Goal: Task Accomplishment & Management: Manage account settings

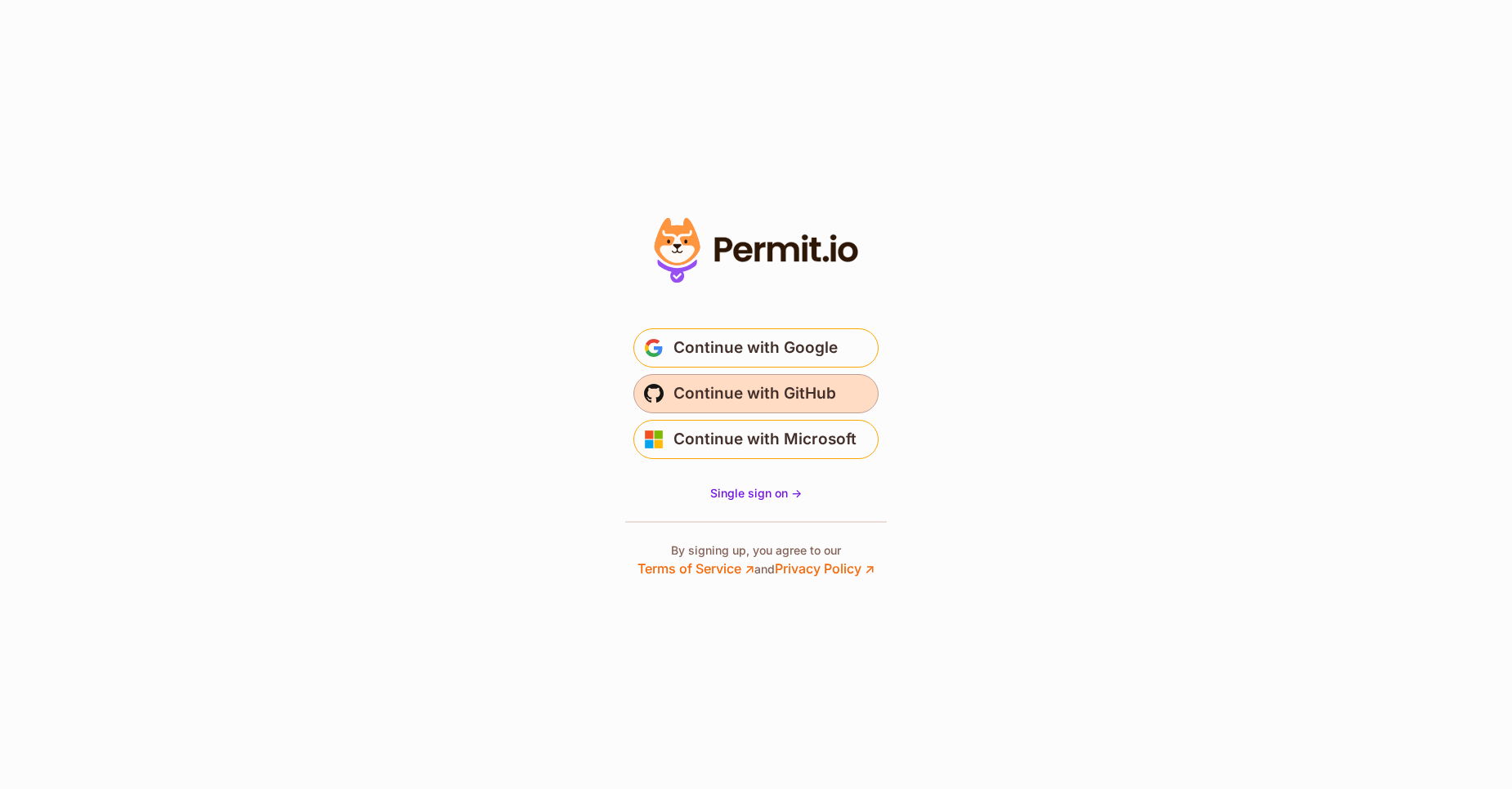
click at [735, 387] on span "Continue with GitHub" at bounding box center [754, 394] width 162 height 26
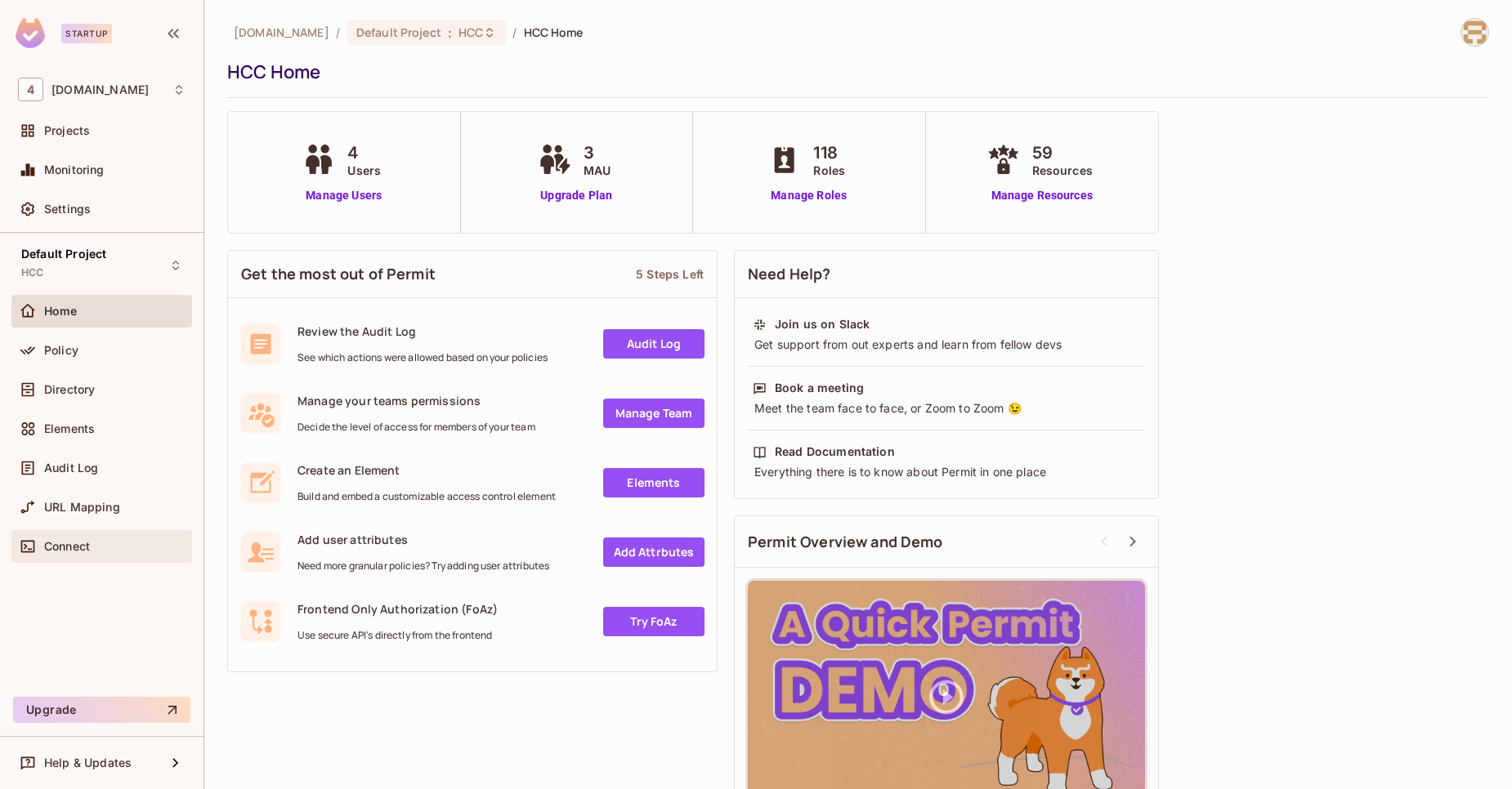
click at [98, 530] on div "Connect" at bounding box center [101, 546] width 180 height 33
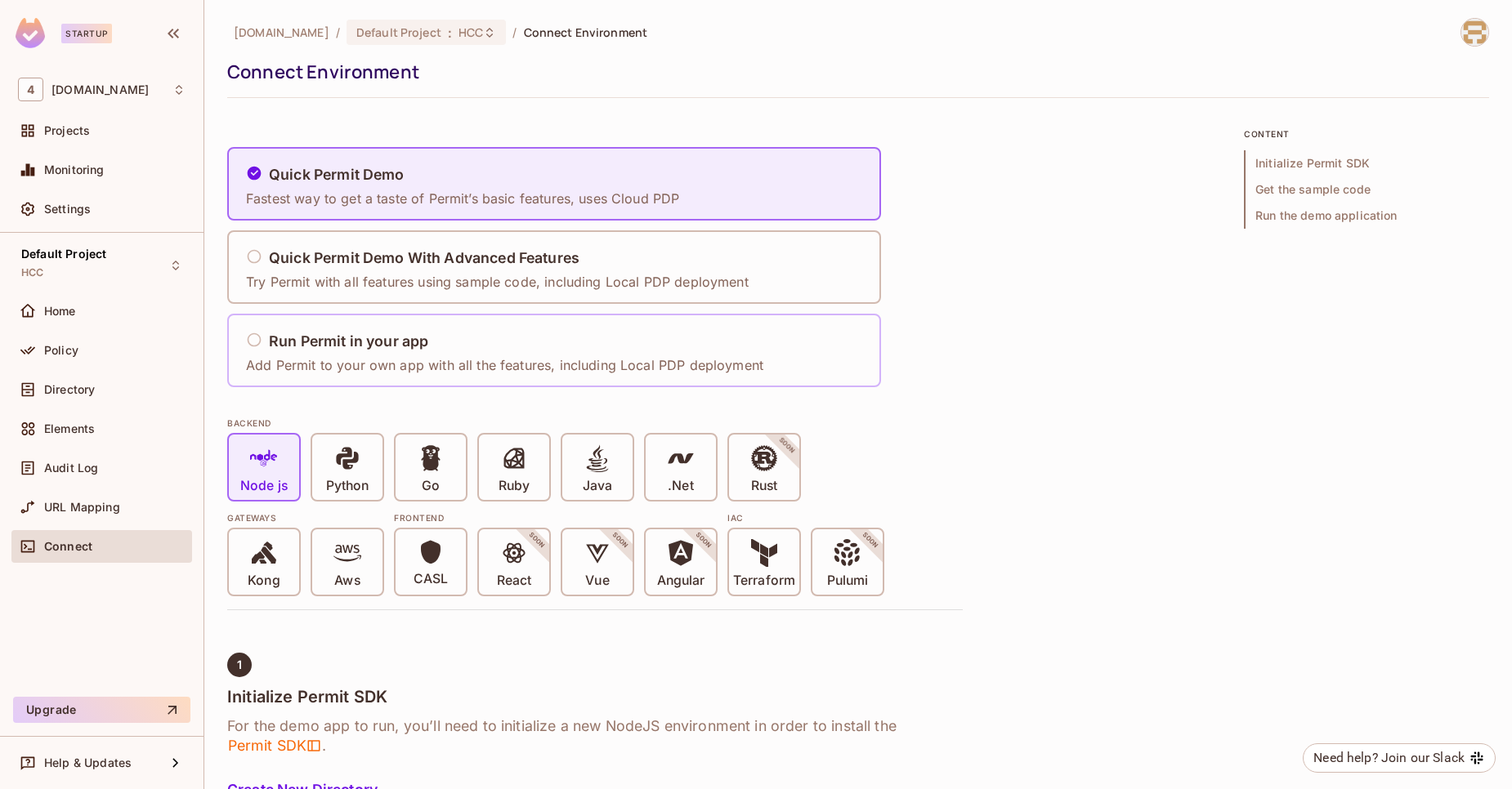
click at [470, 335] on div "Run Permit in your app" at bounding box center [505, 343] width 517 height 21
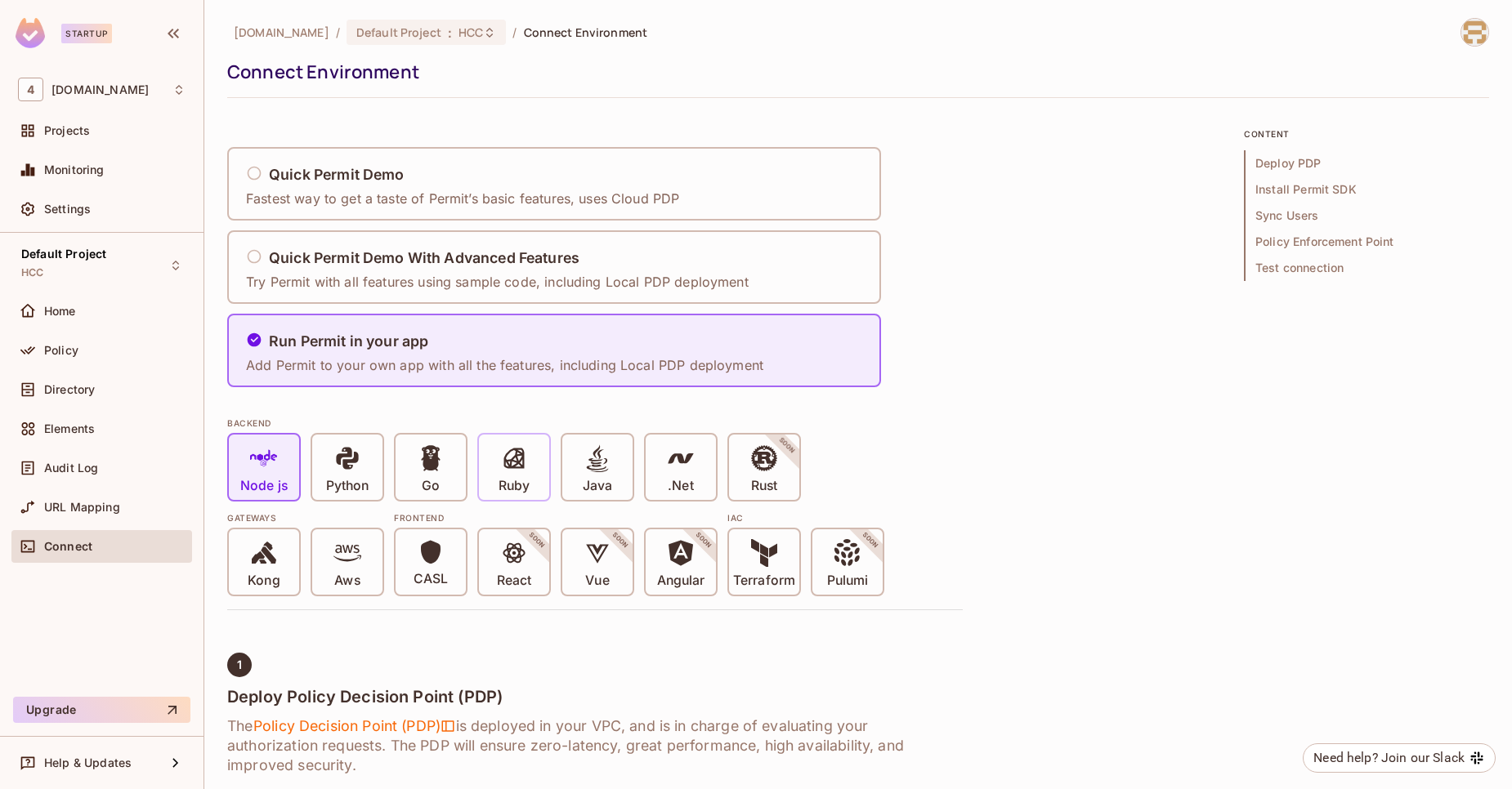
click at [537, 445] on div "Ruby" at bounding box center [513, 467] width 70 height 65
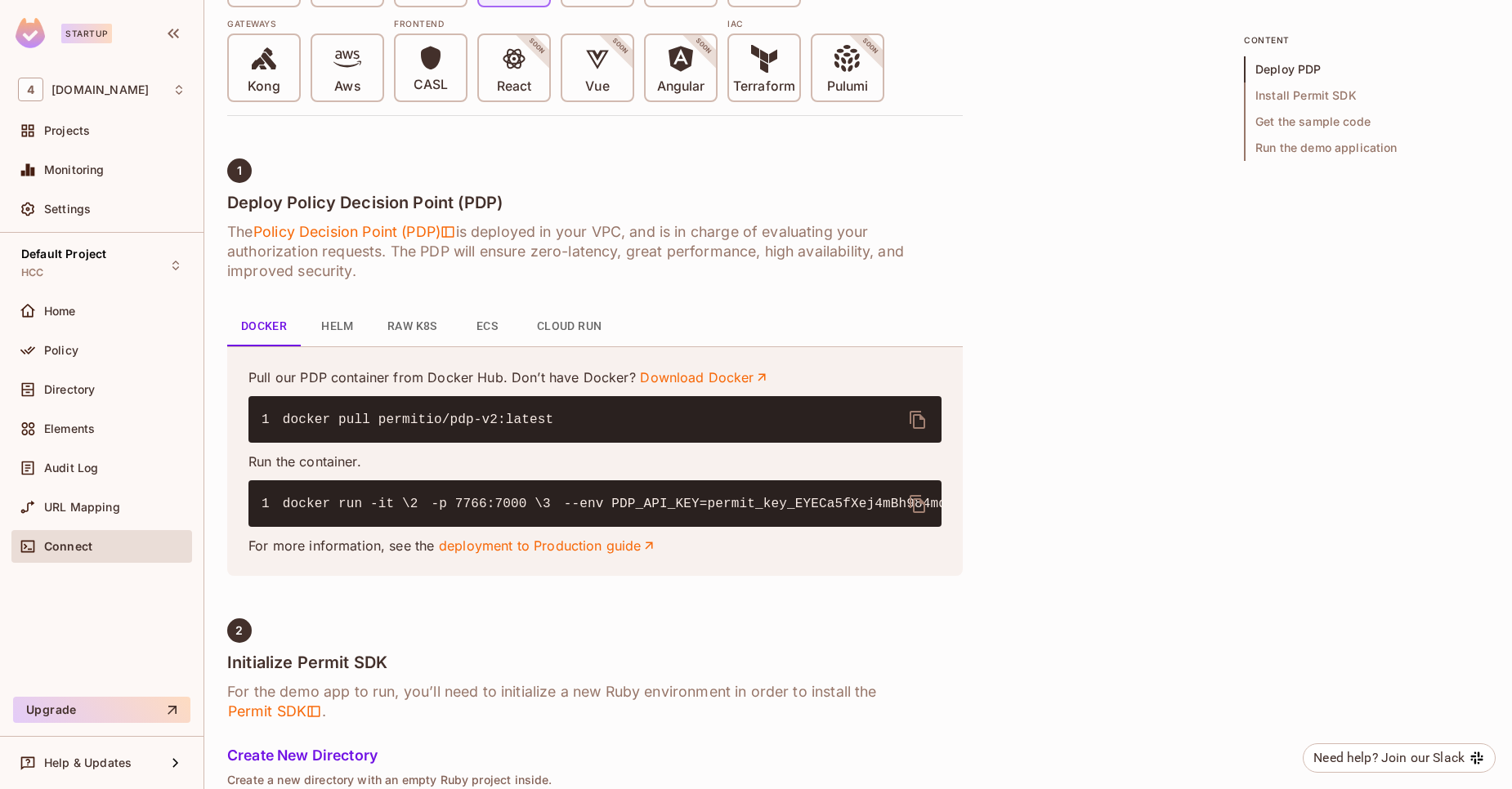
scroll to position [495, 0]
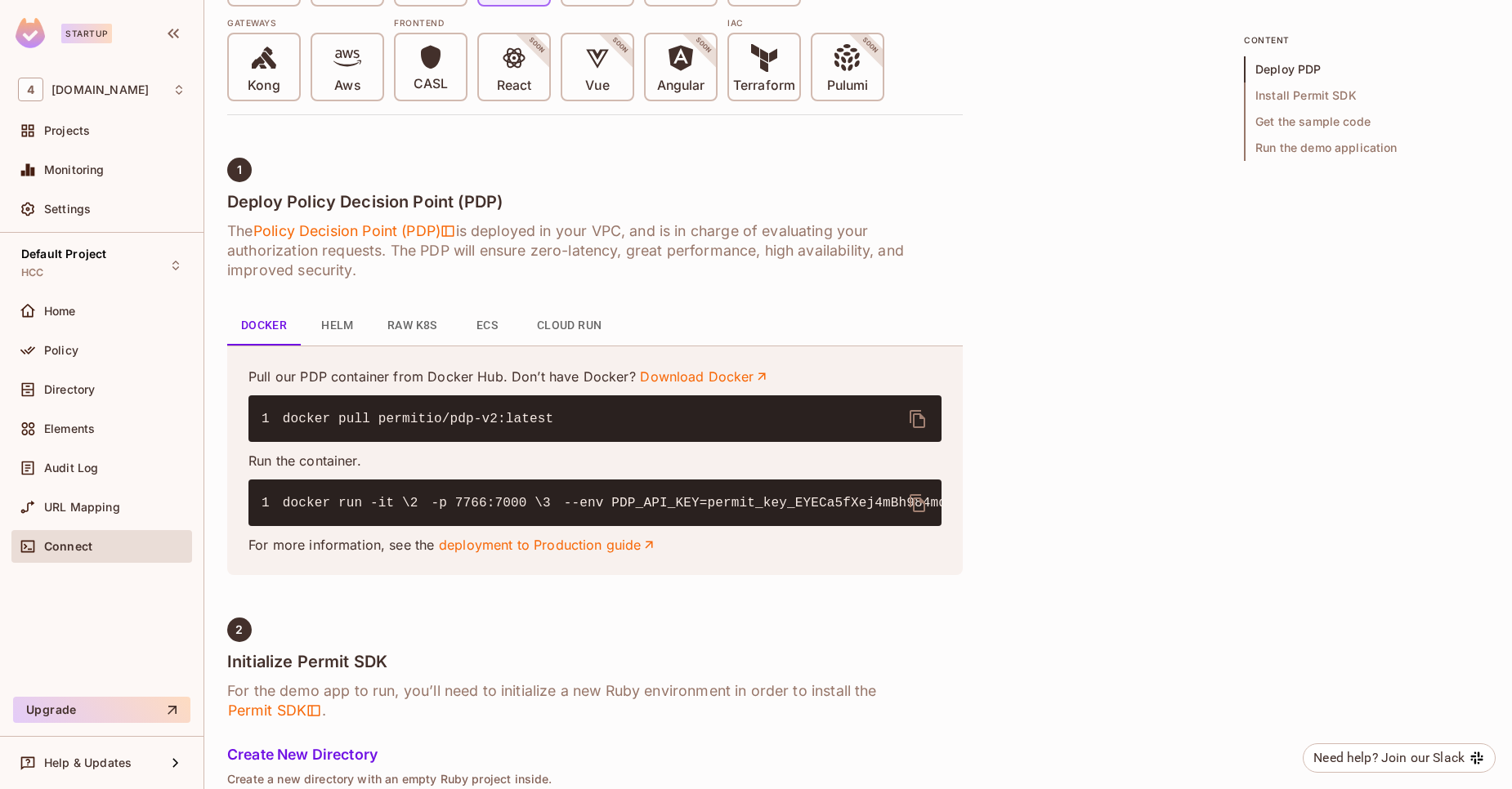
click at [914, 507] on icon "delete" at bounding box center [917, 503] width 15 height 18
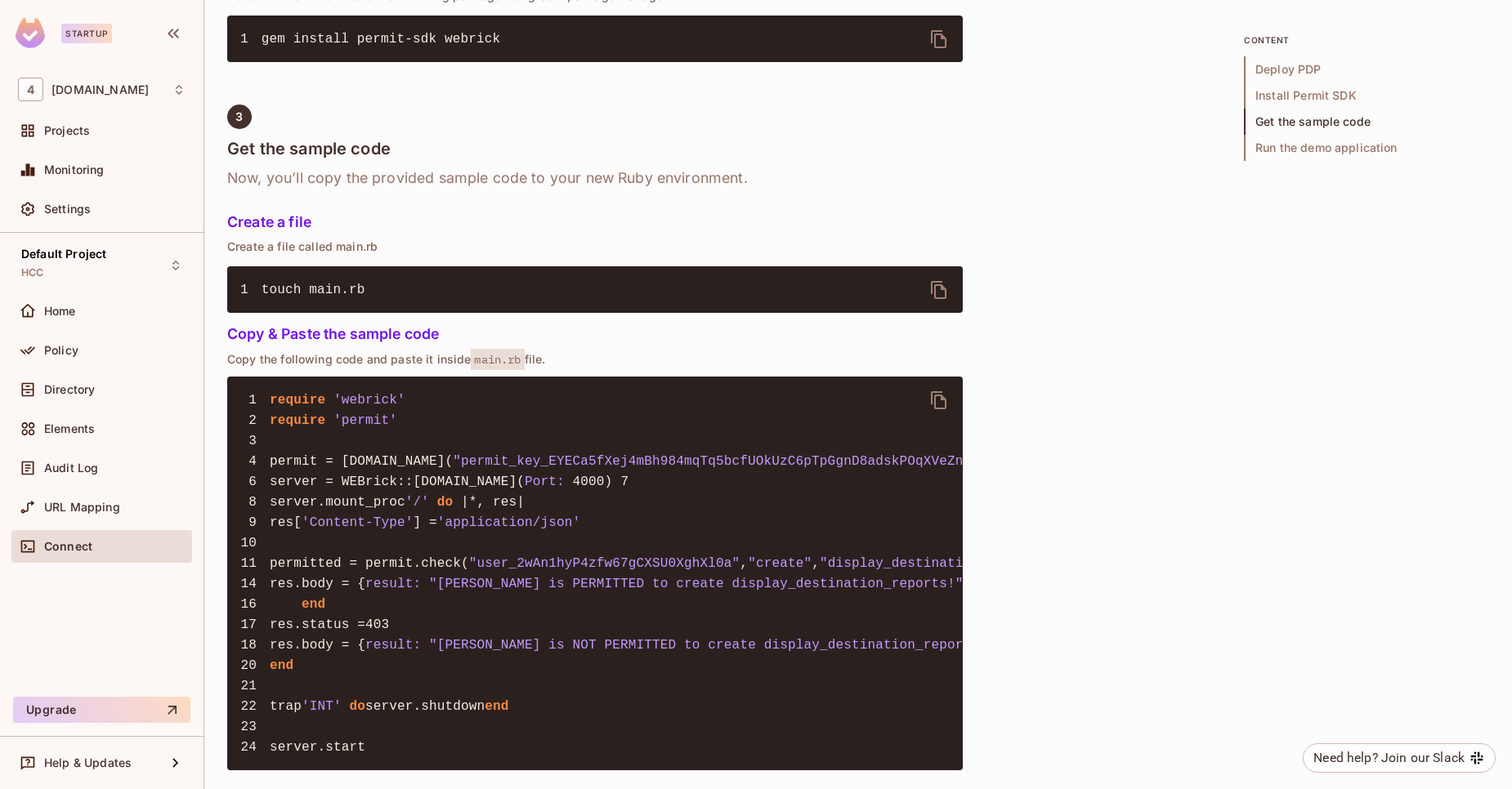
scroll to position [1364, 0]
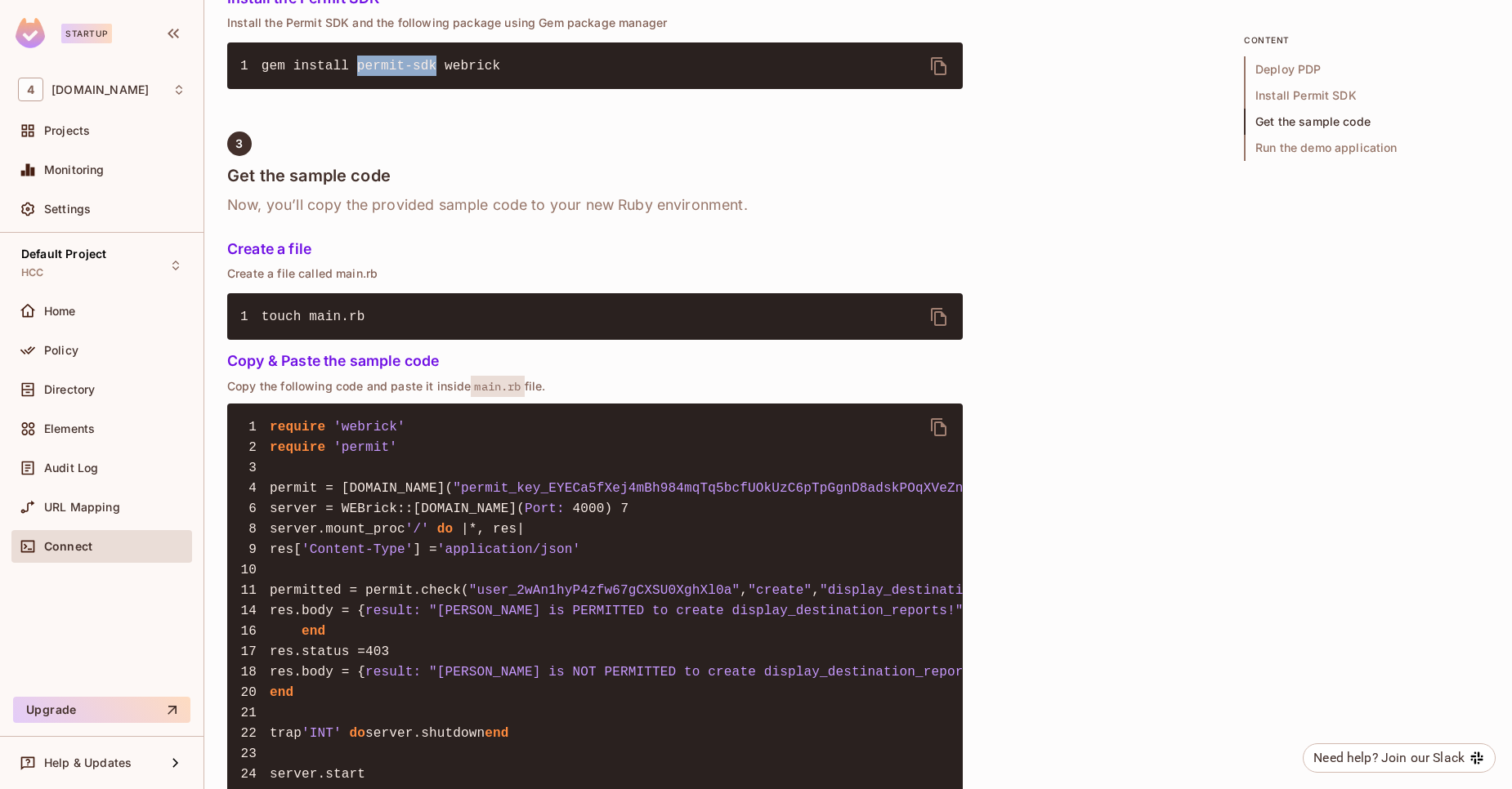
drag, startPoint x: 434, startPoint y: 162, endPoint x: 357, endPoint y: 153, distance: 77.5
click at [357, 74] on span "gem install permit-sdk webrick" at bounding box center [381, 66] width 240 height 15
copy span "permit-sdk"
click at [80, 298] on div "Home" at bounding box center [101, 311] width 180 height 33
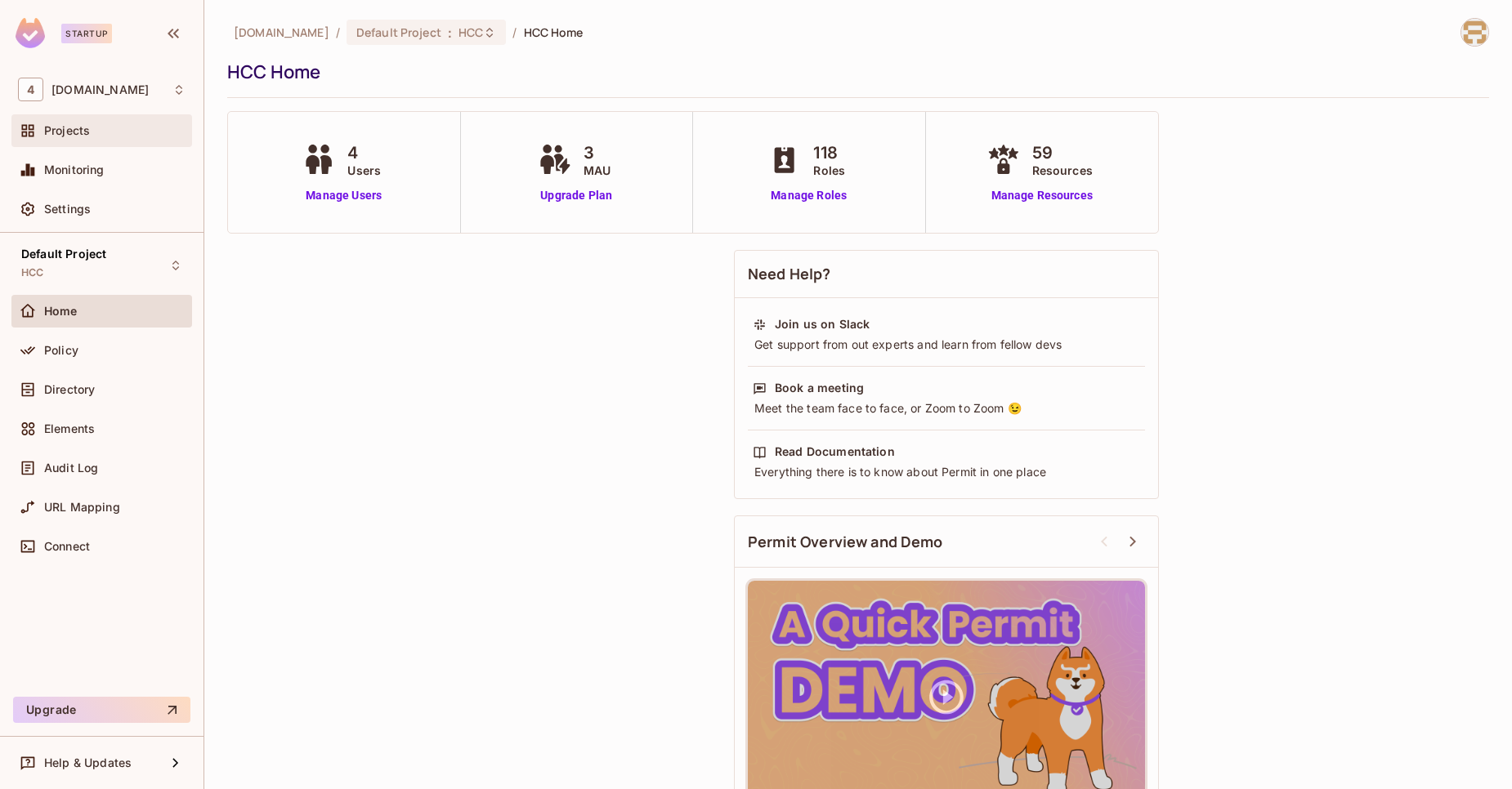
click at [89, 119] on div "Projects" at bounding box center [101, 130] width 180 height 33
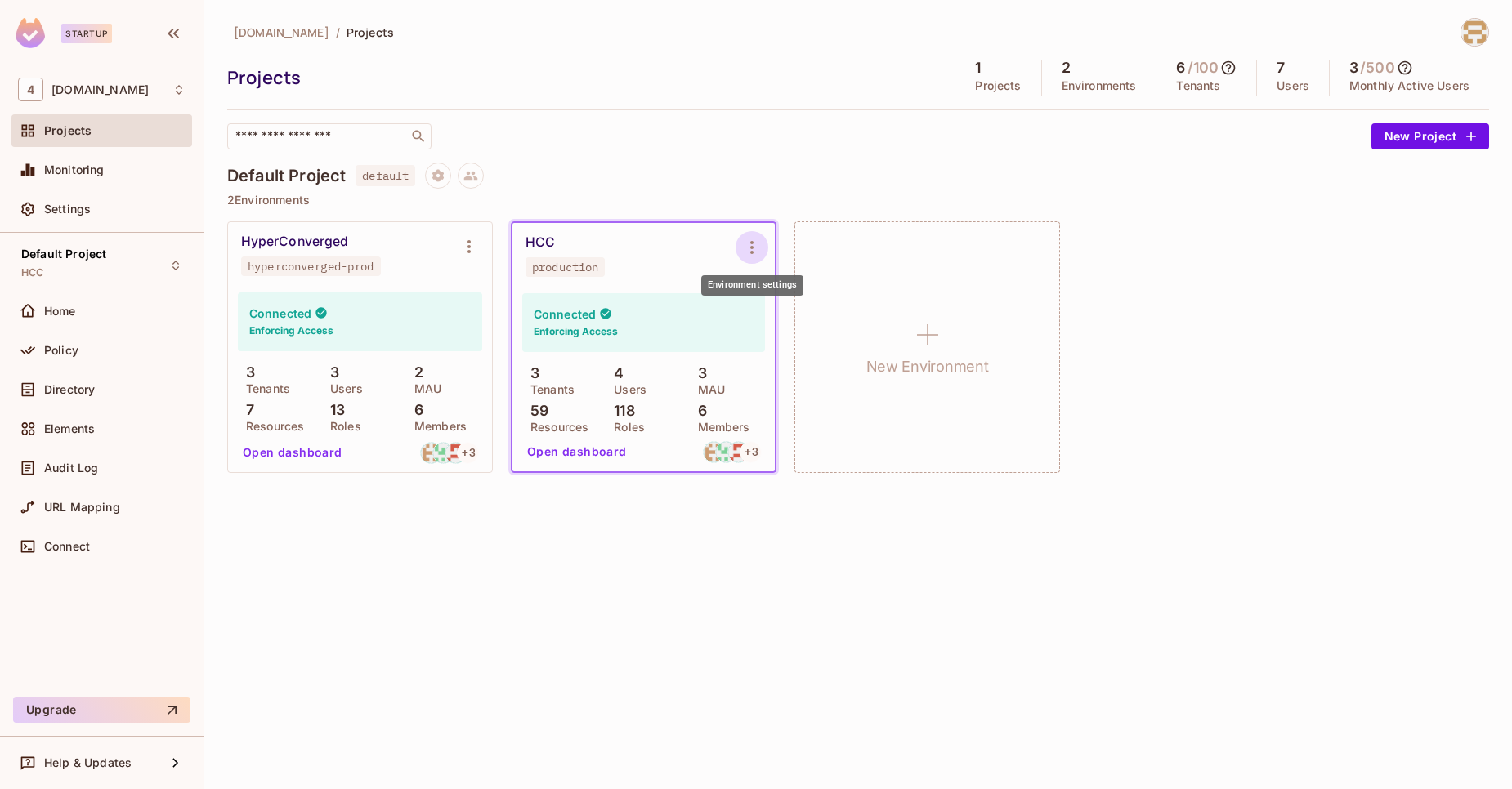
click at [744, 249] on icon "Environment settings" at bounding box center [751, 247] width 20 height 20
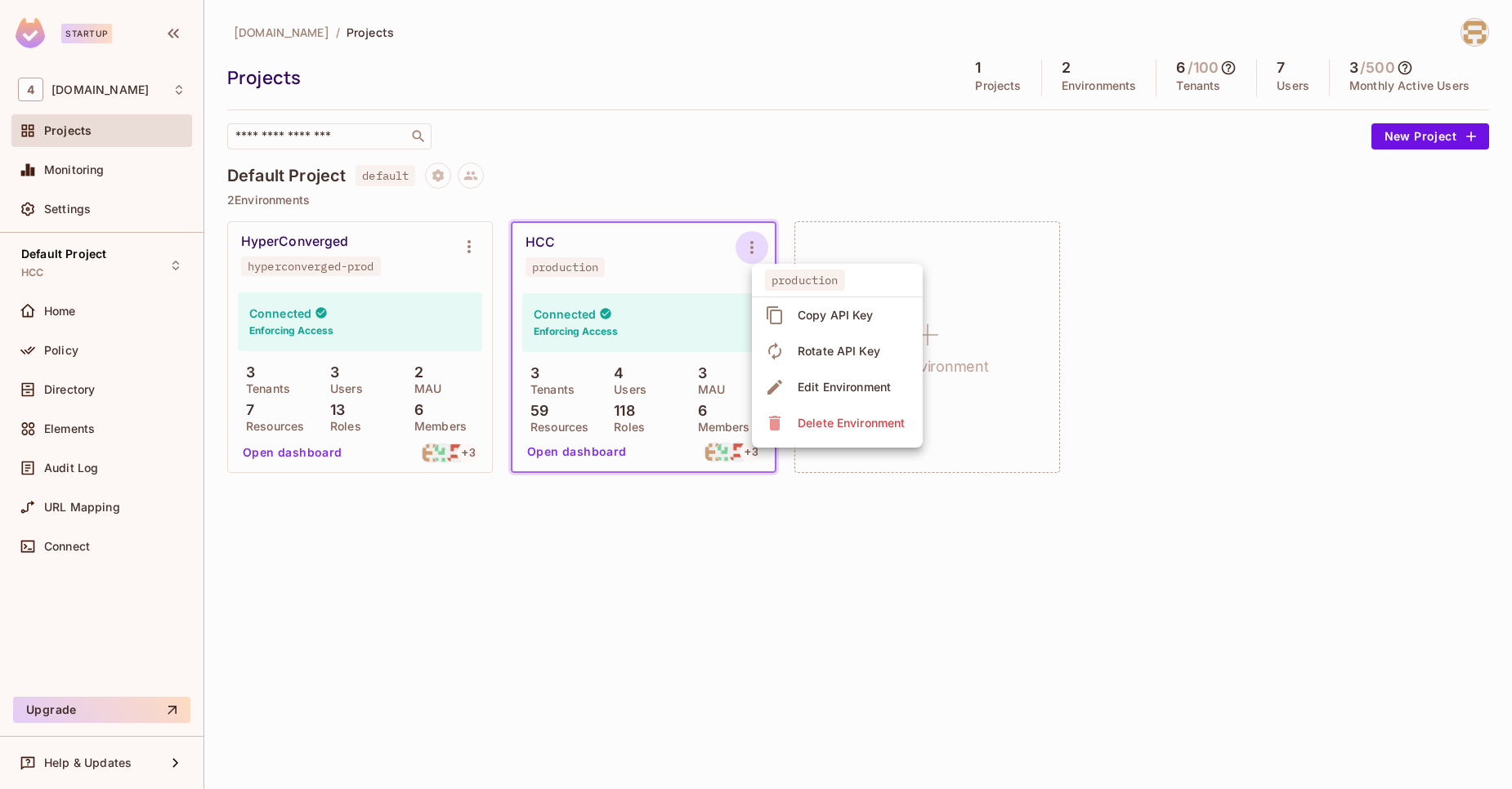
click at [1288, 62] on div at bounding box center [756, 394] width 1512 height 789
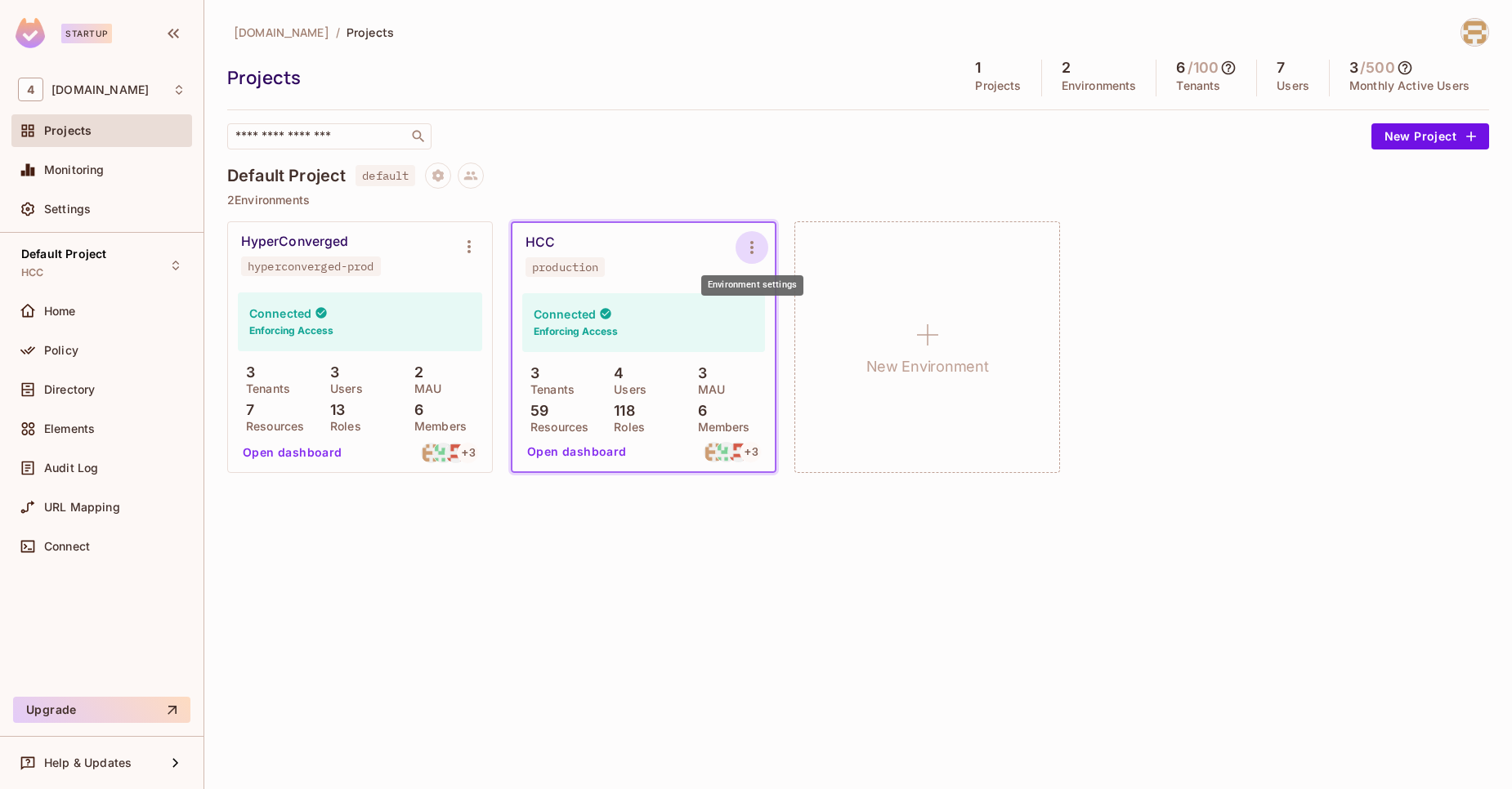
click at [755, 252] on icon "Environment settings" at bounding box center [751, 247] width 20 height 20
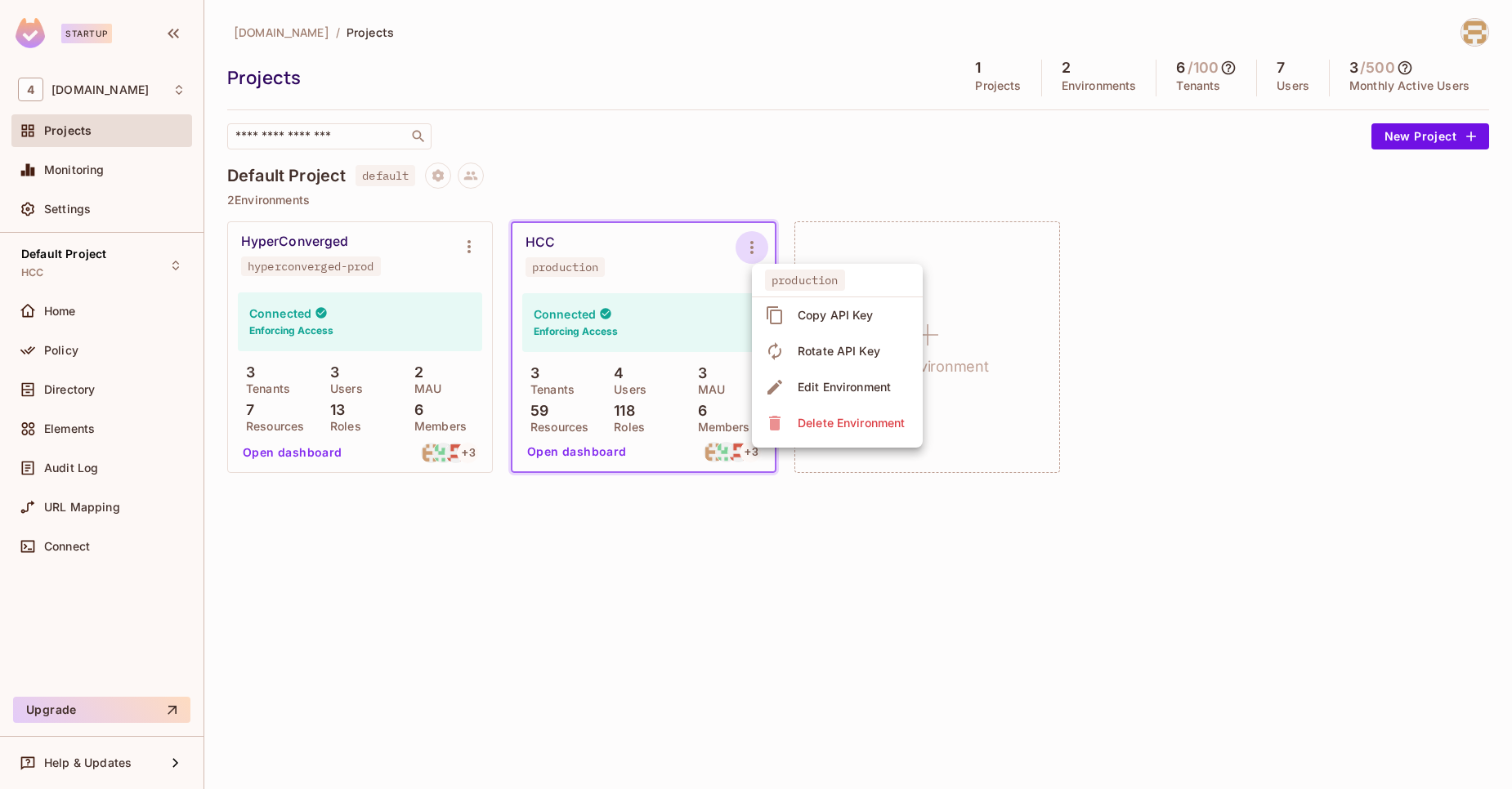
click at [65, 300] on div at bounding box center [756, 394] width 1512 height 789
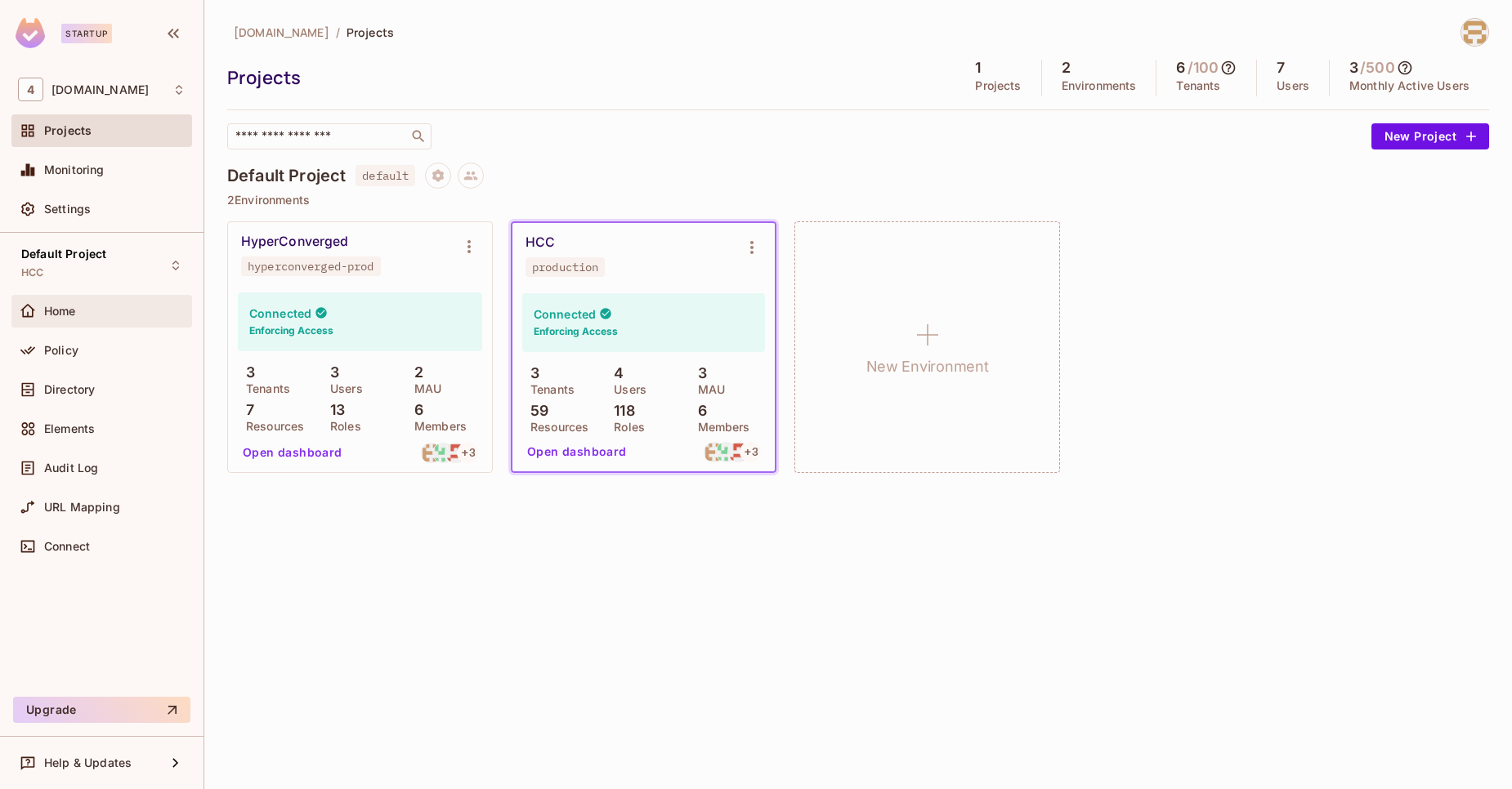
click at [65, 311] on span "Home" at bounding box center [60, 311] width 32 height 13
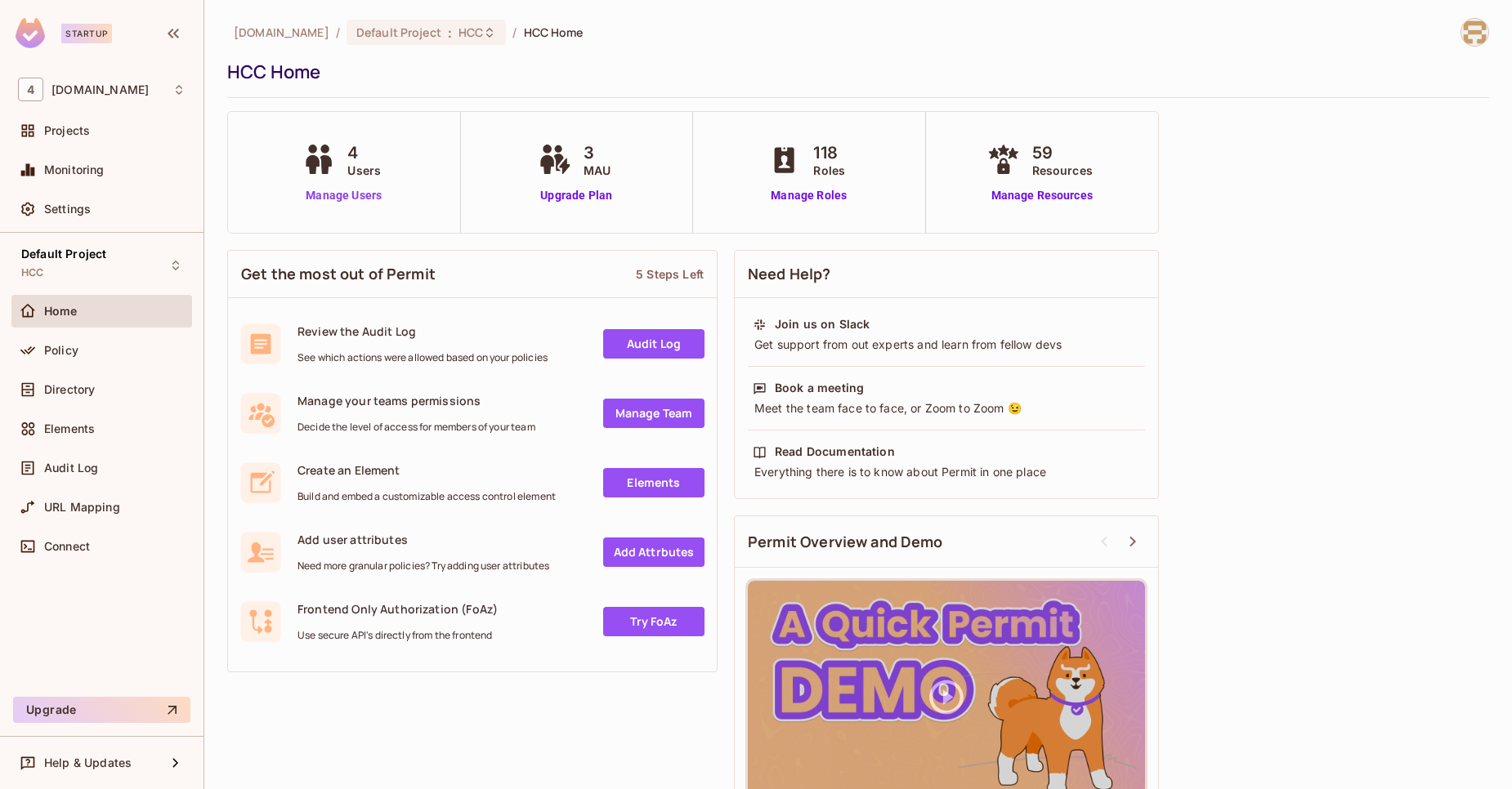
click at [373, 192] on link "Manage Users" at bounding box center [344, 195] width 91 height 17
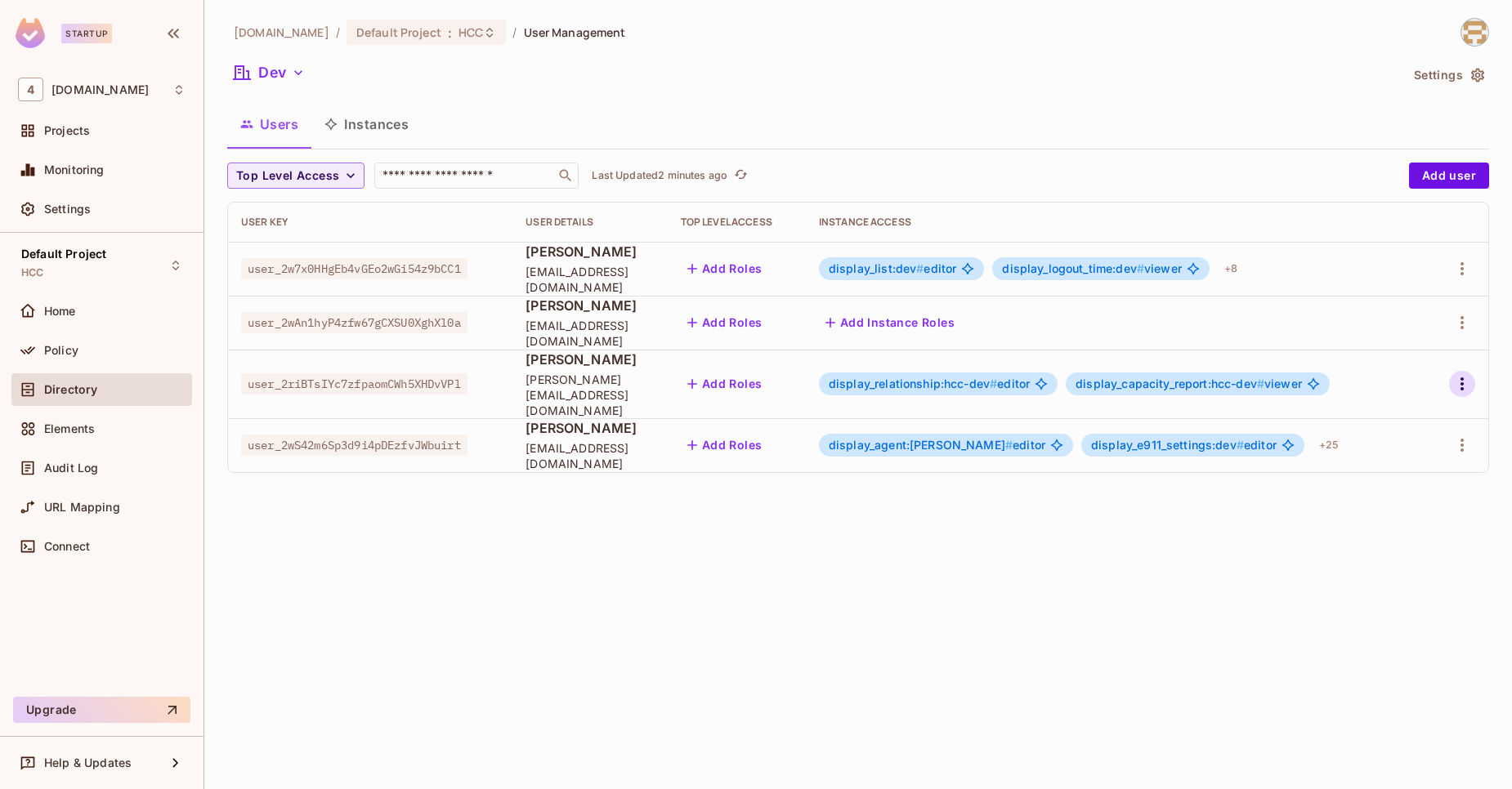
click at [1469, 381] on icon "button" at bounding box center [1462, 384] width 20 height 20
click at [1367, 418] on div "Edit" at bounding box center [1375, 413] width 22 height 16
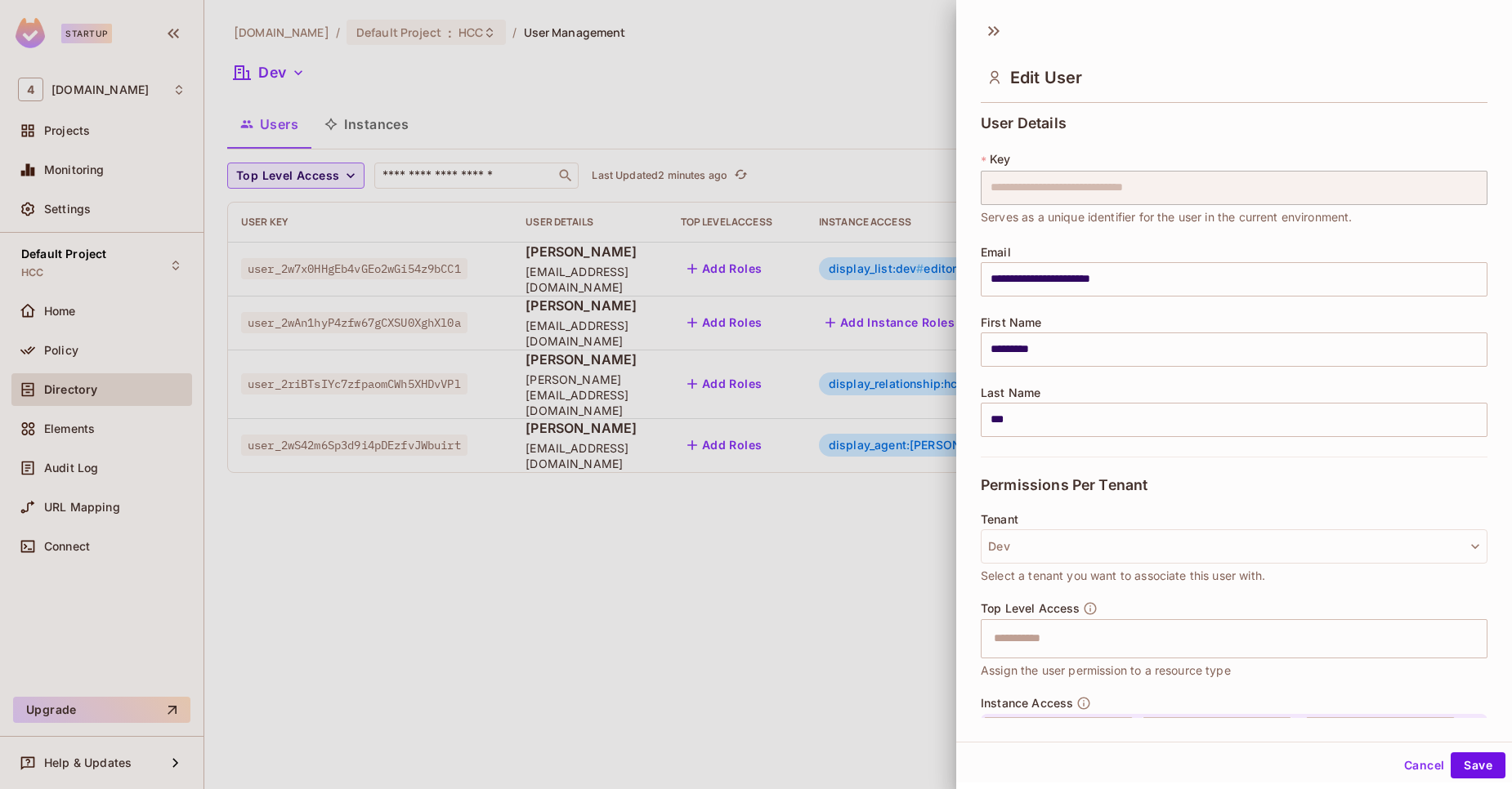
scroll to position [175, 0]
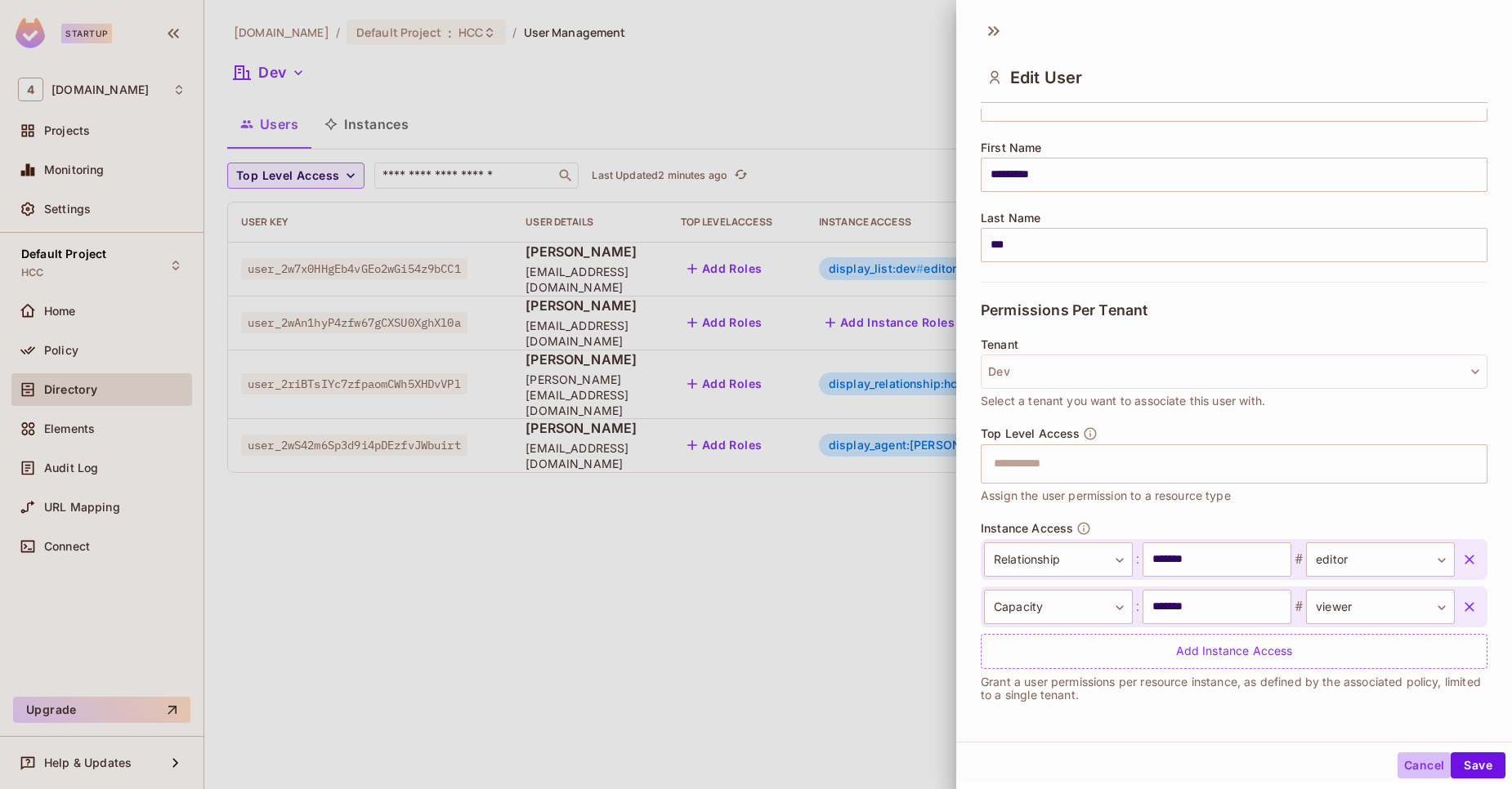
click at [1398, 756] on button "Cancel" at bounding box center [1424, 765] width 53 height 26
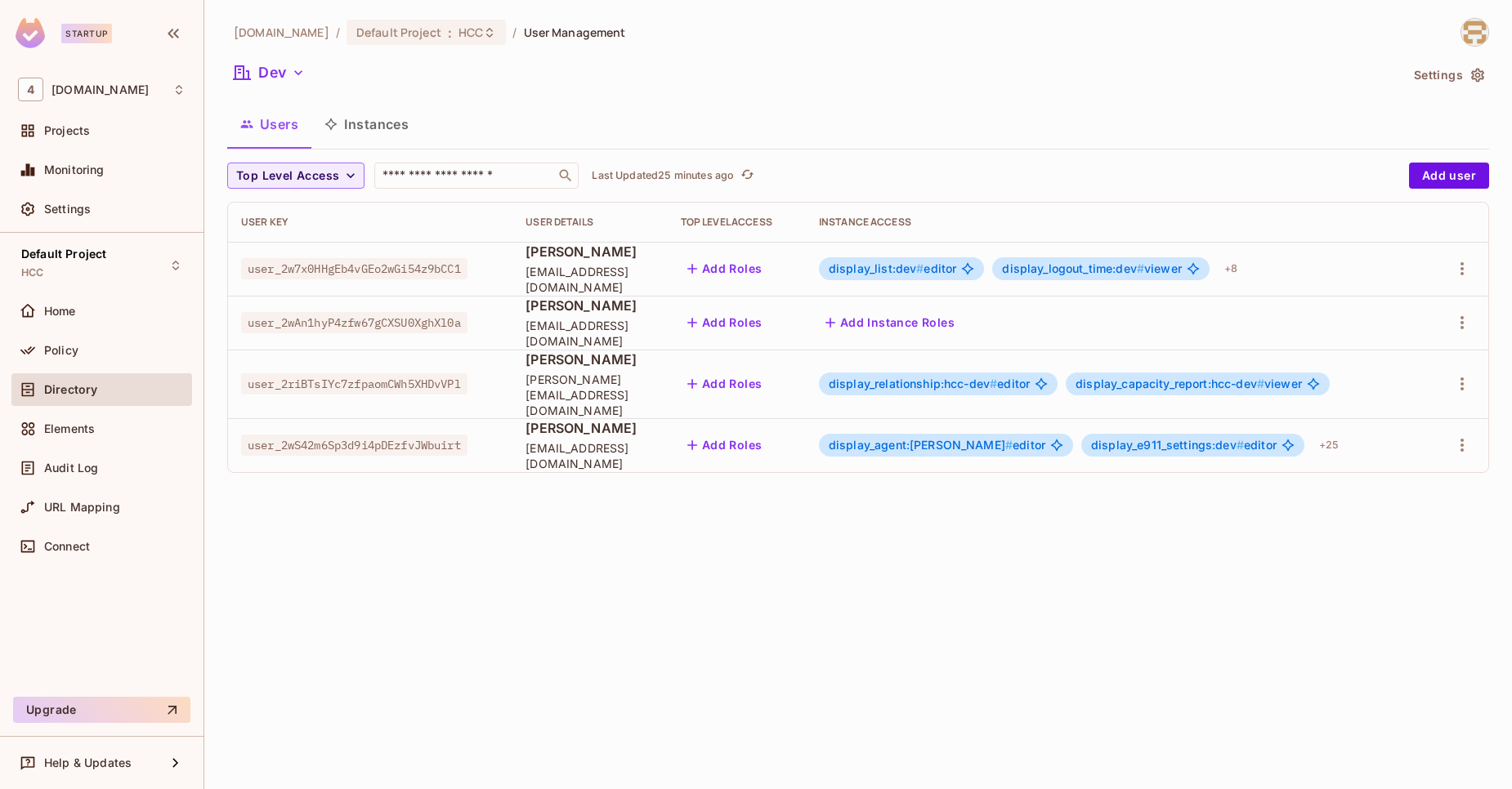
click at [550, 516] on div "[DOMAIN_NAME] / Default Project : HCC / User Management Dev Settings Users Inst…" at bounding box center [857, 394] width 1307 height 789
click at [606, 98] on div "[DOMAIN_NAME] / Default Project : HCC / User Management Dev Settings Users Inst…" at bounding box center [858, 252] width 1262 height 468
click at [367, 133] on button "Instances" at bounding box center [366, 124] width 110 height 41
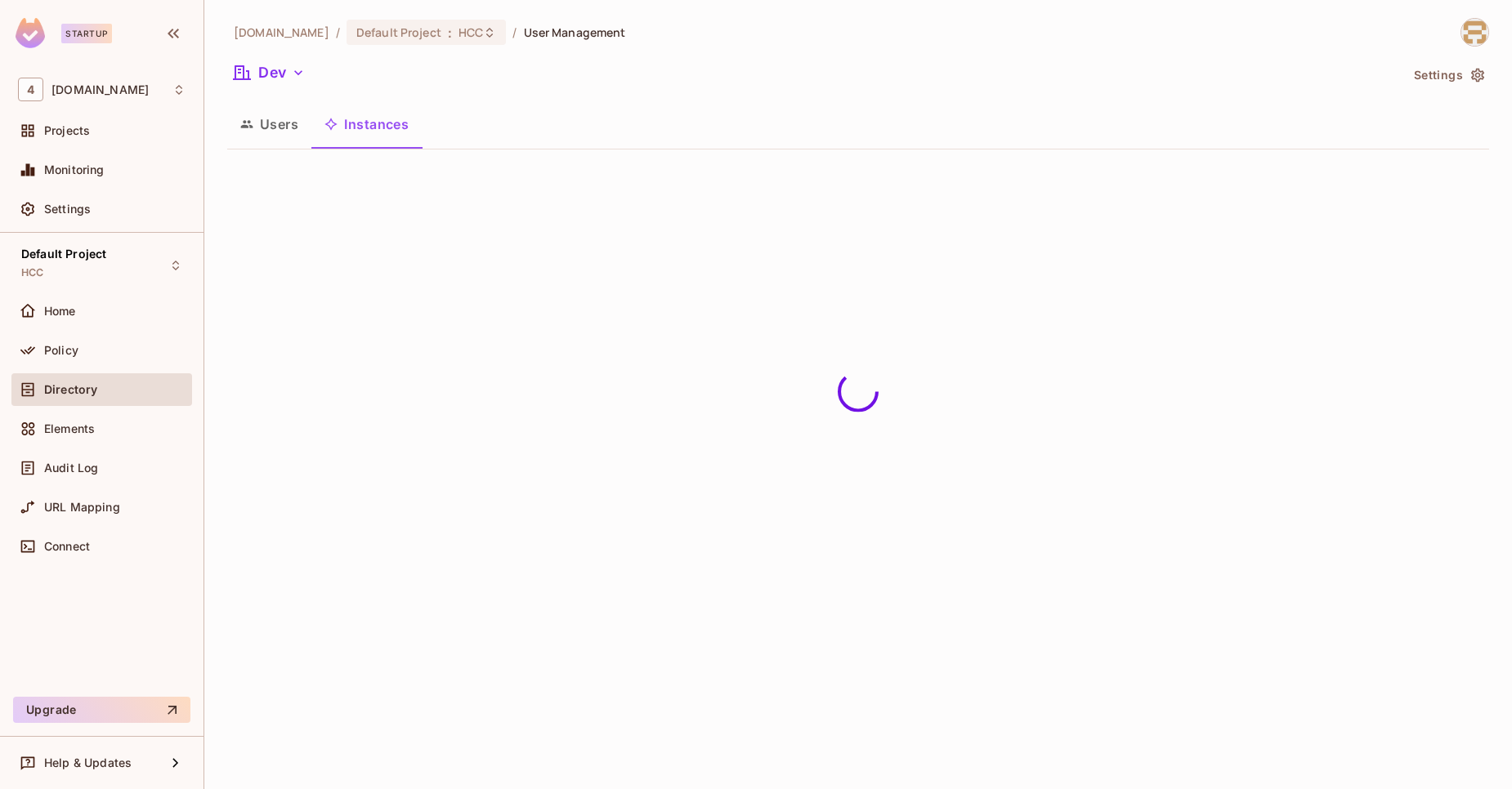
click at [242, 130] on icon "button" at bounding box center [247, 125] width 13 height 13
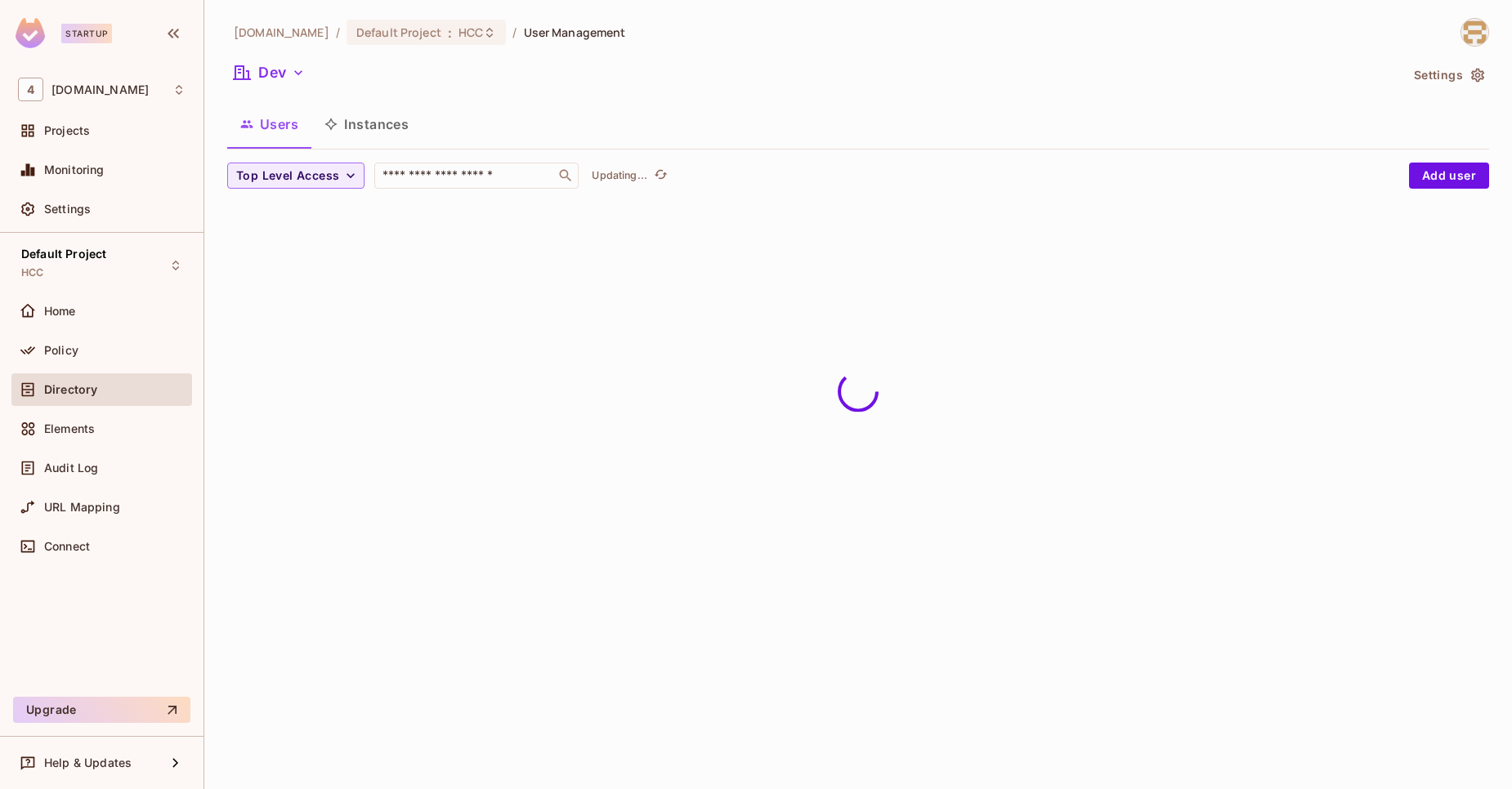
click at [345, 108] on button "Instances" at bounding box center [366, 124] width 110 height 41
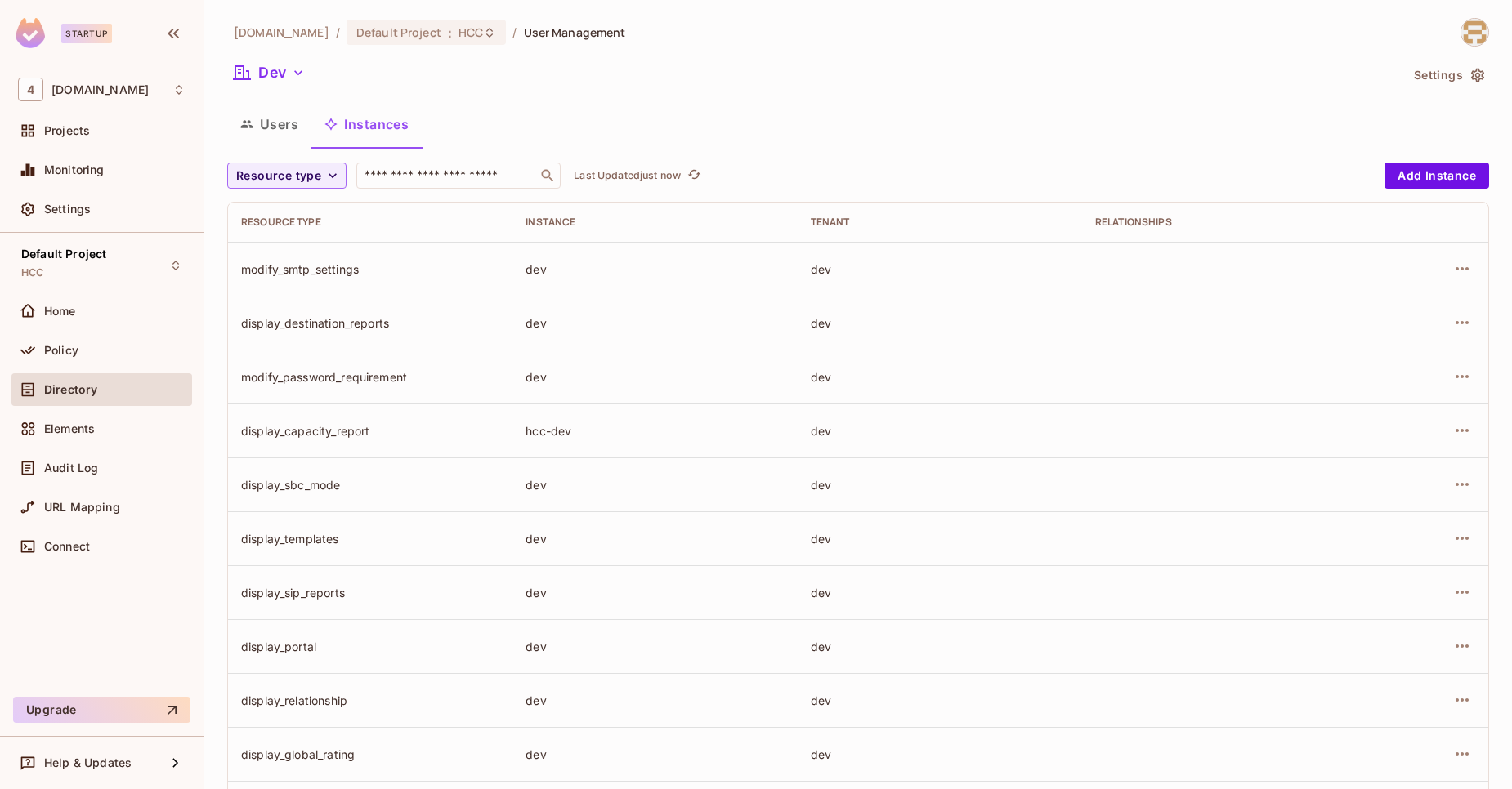
click at [278, 134] on button "Users" at bounding box center [269, 124] width 84 height 41
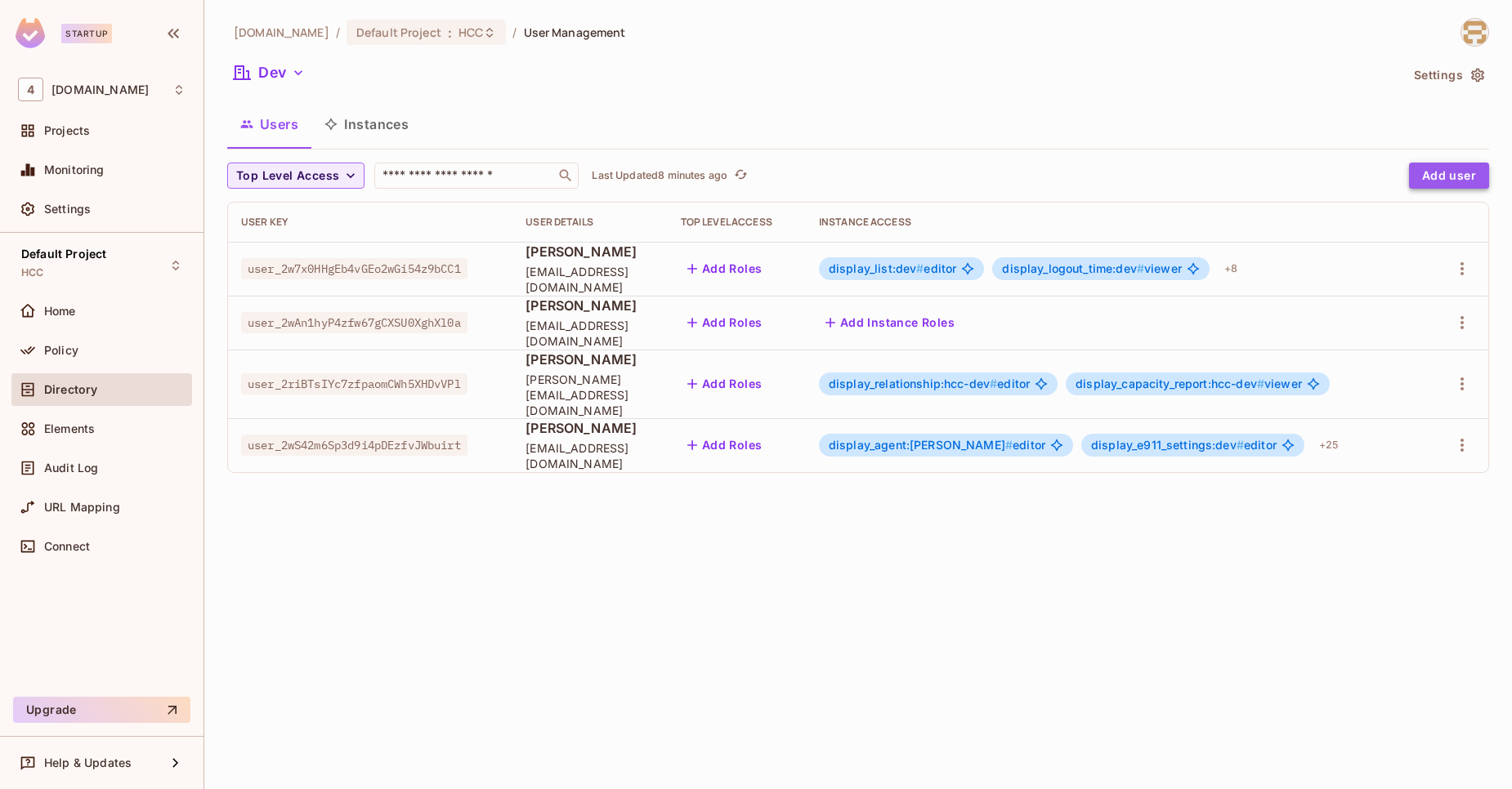
click at [1453, 167] on button "Add user" at bounding box center [1449, 176] width 80 height 26
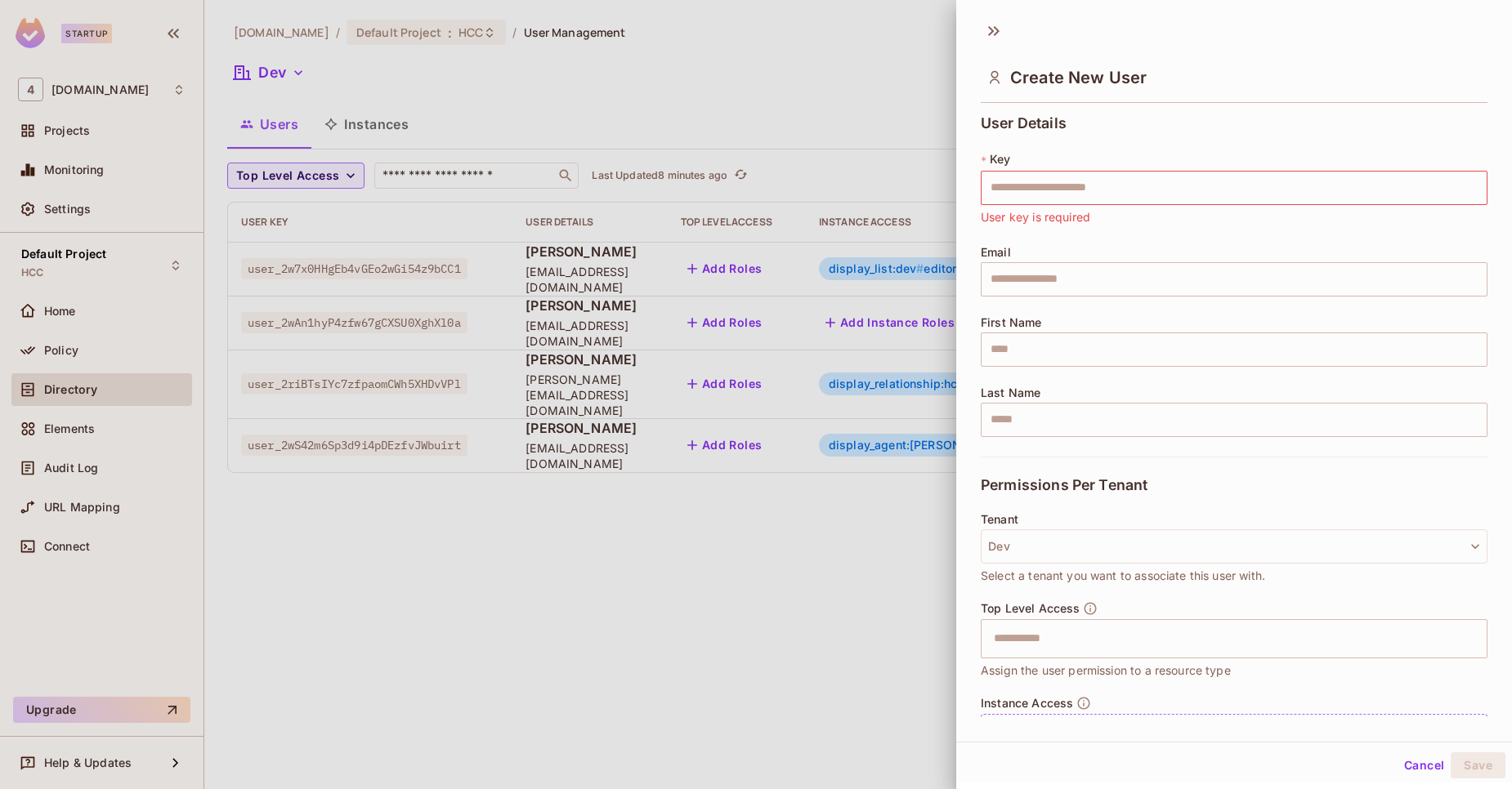
click at [888, 61] on div at bounding box center [756, 394] width 1512 height 789
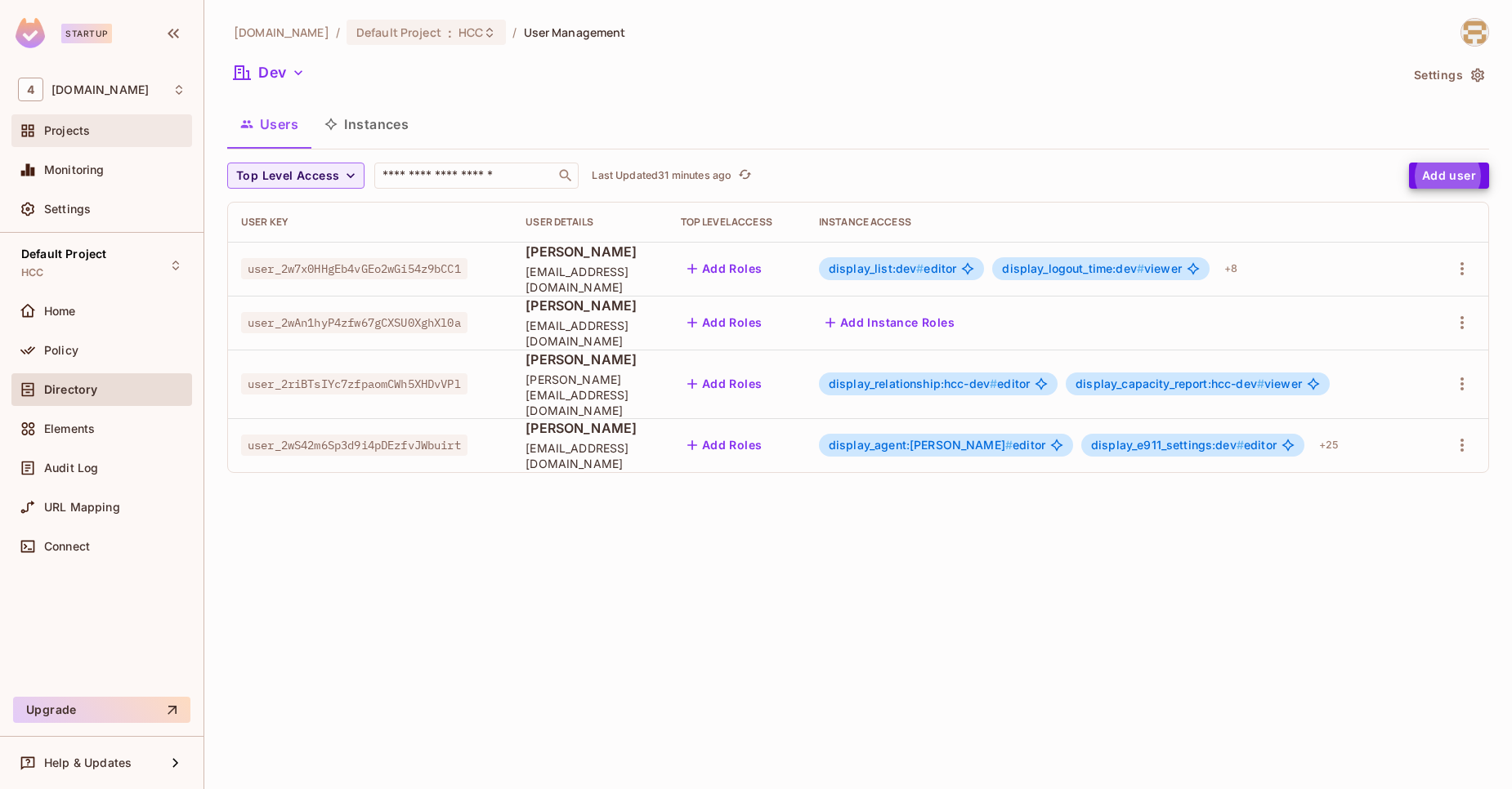
click at [76, 141] on div "Projects" at bounding box center [101, 130] width 167 height 20
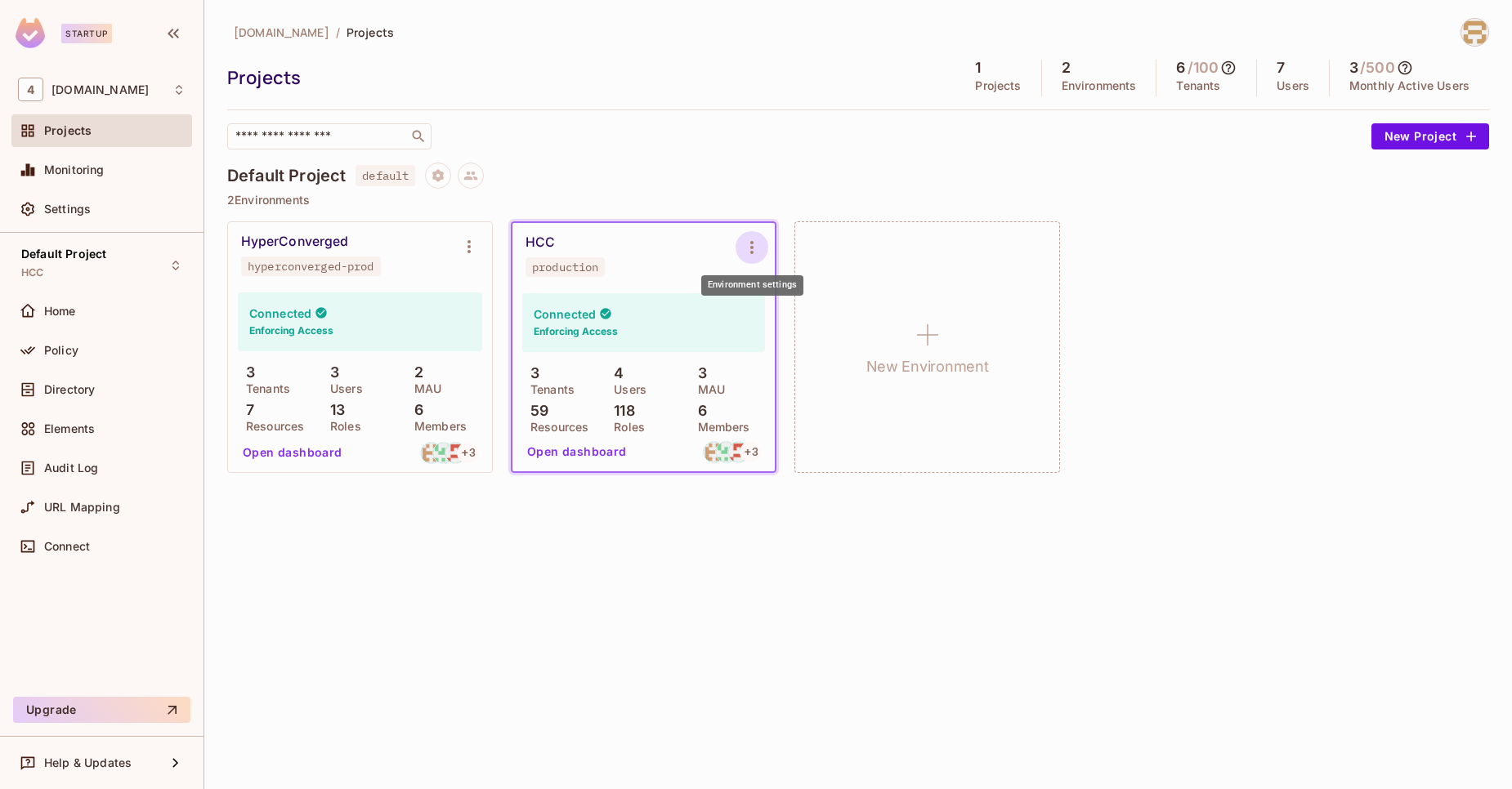
click at [758, 241] on icon "Environment settings" at bounding box center [751, 247] width 20 height 20
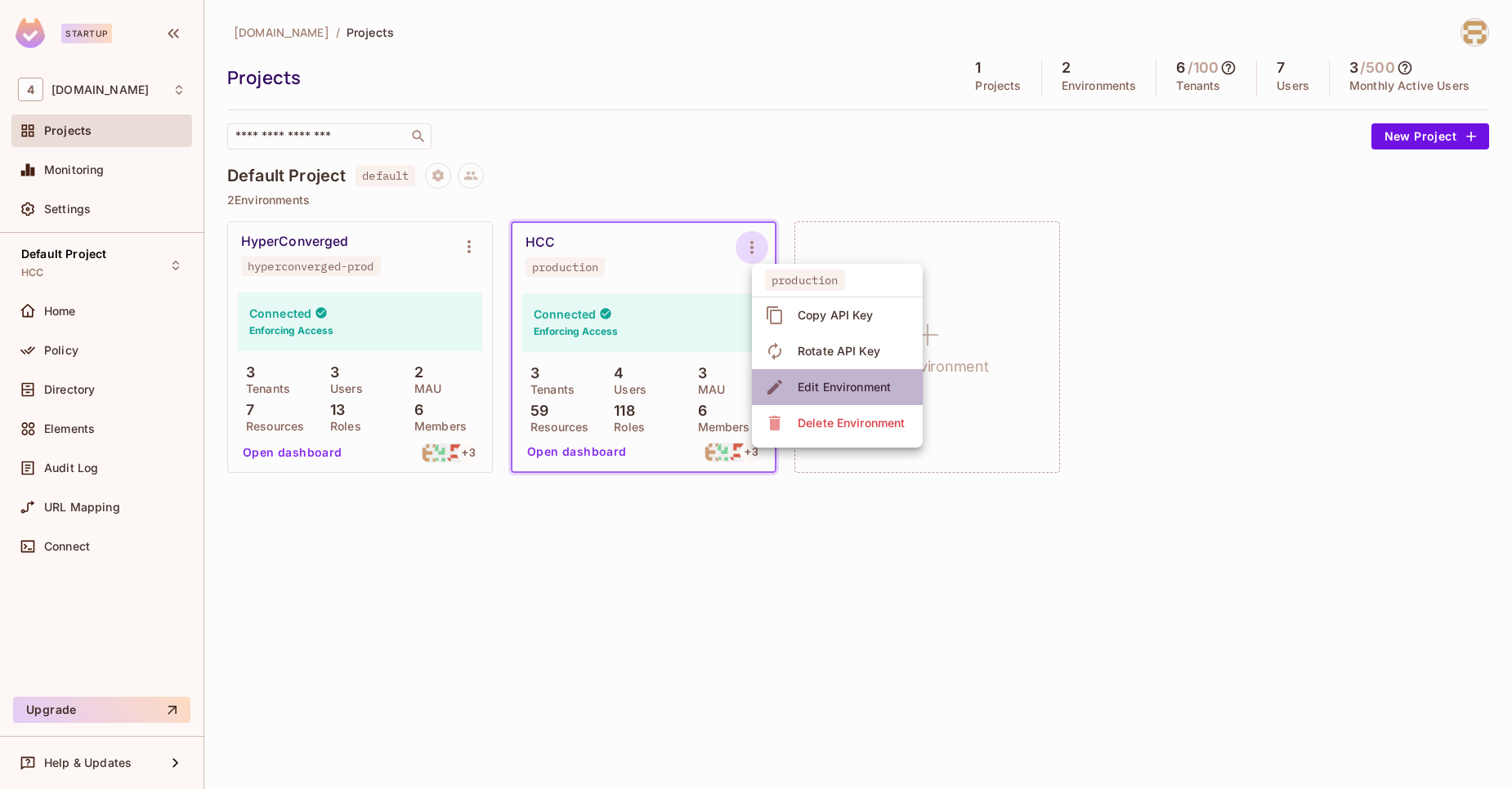
click at [848, 394] on div "Edit Environment" at bounding box center [844, 387] width 93 height 16
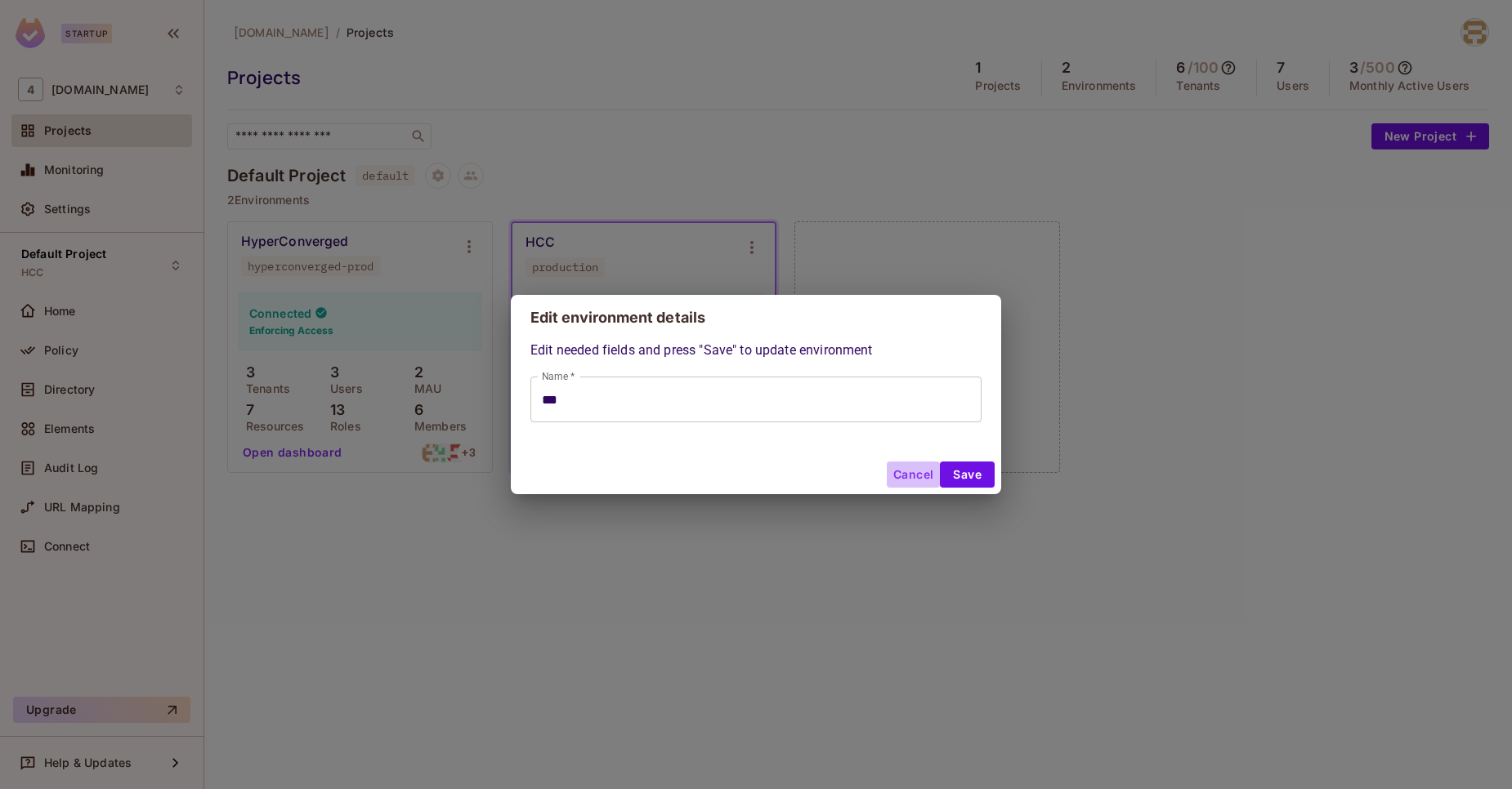
click at [901, 479] on button "Cancel" at bounding box center [913, 475] width 53 height 26
type input "***"
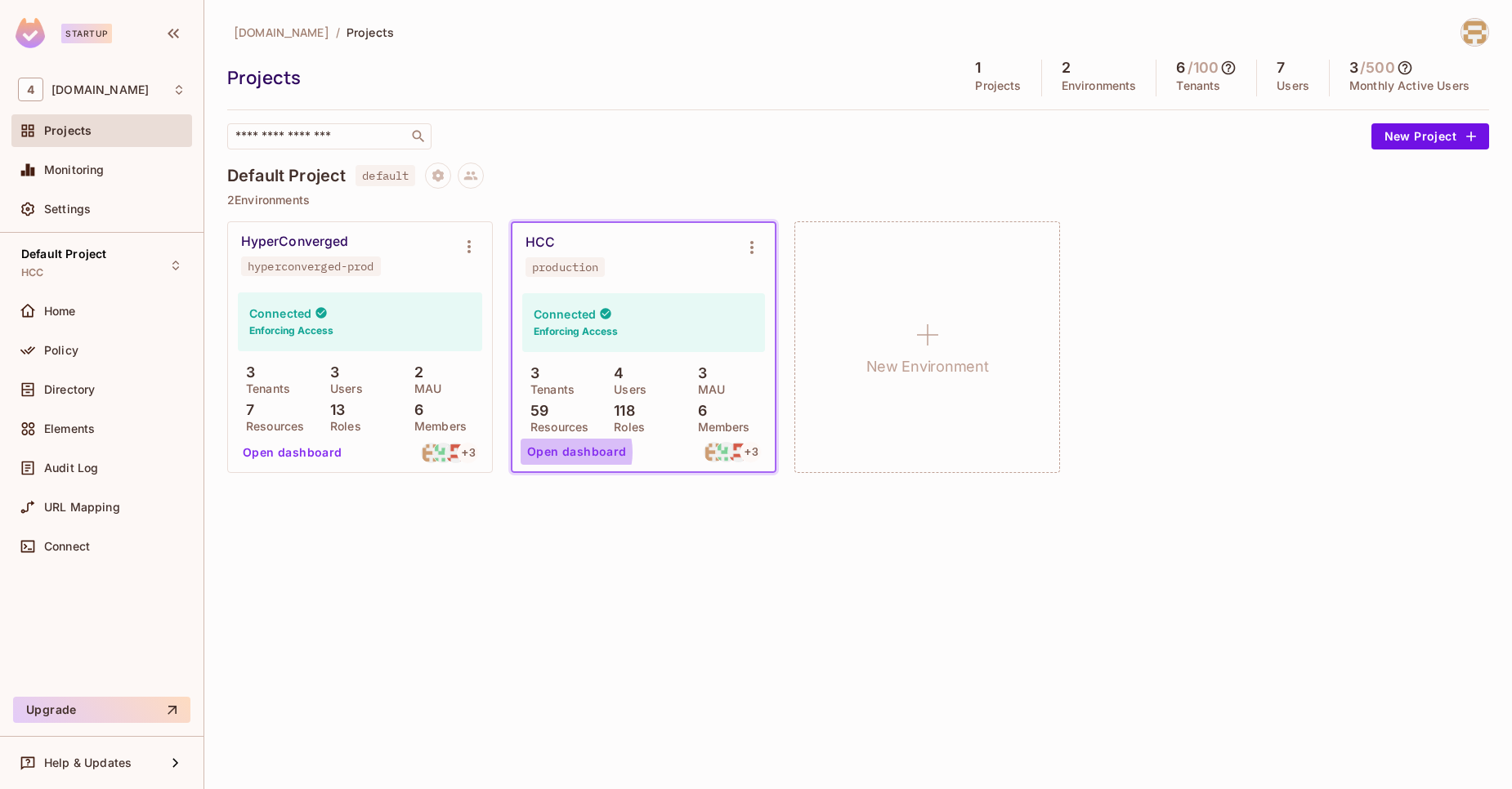
click at [557, 452] on button "Open dashboard" at bounding box center [577, 452] width 112 height 26
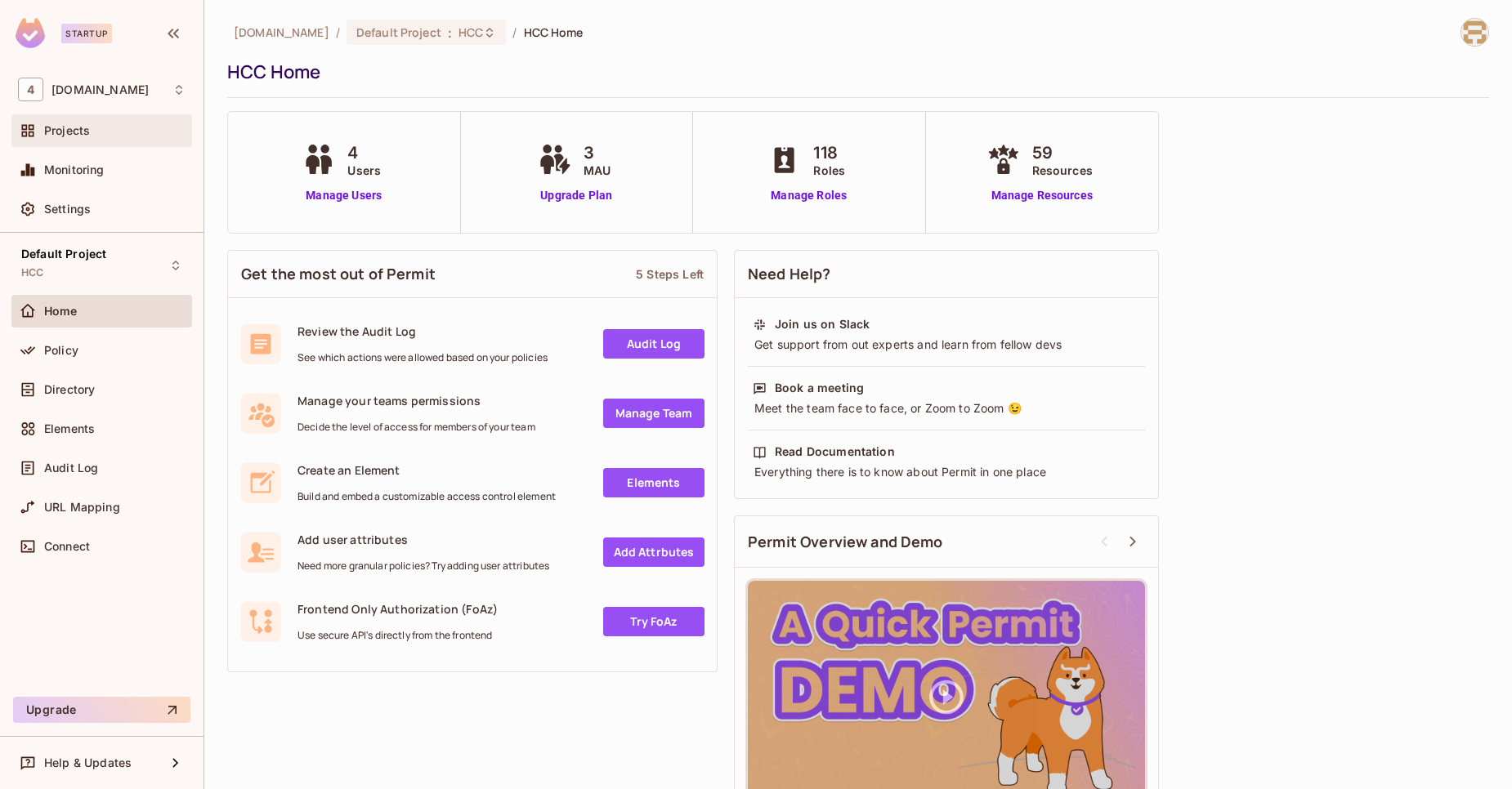
click at [76, 126] on span "Projects" at bounding box center [67, 131] width 45 height 13
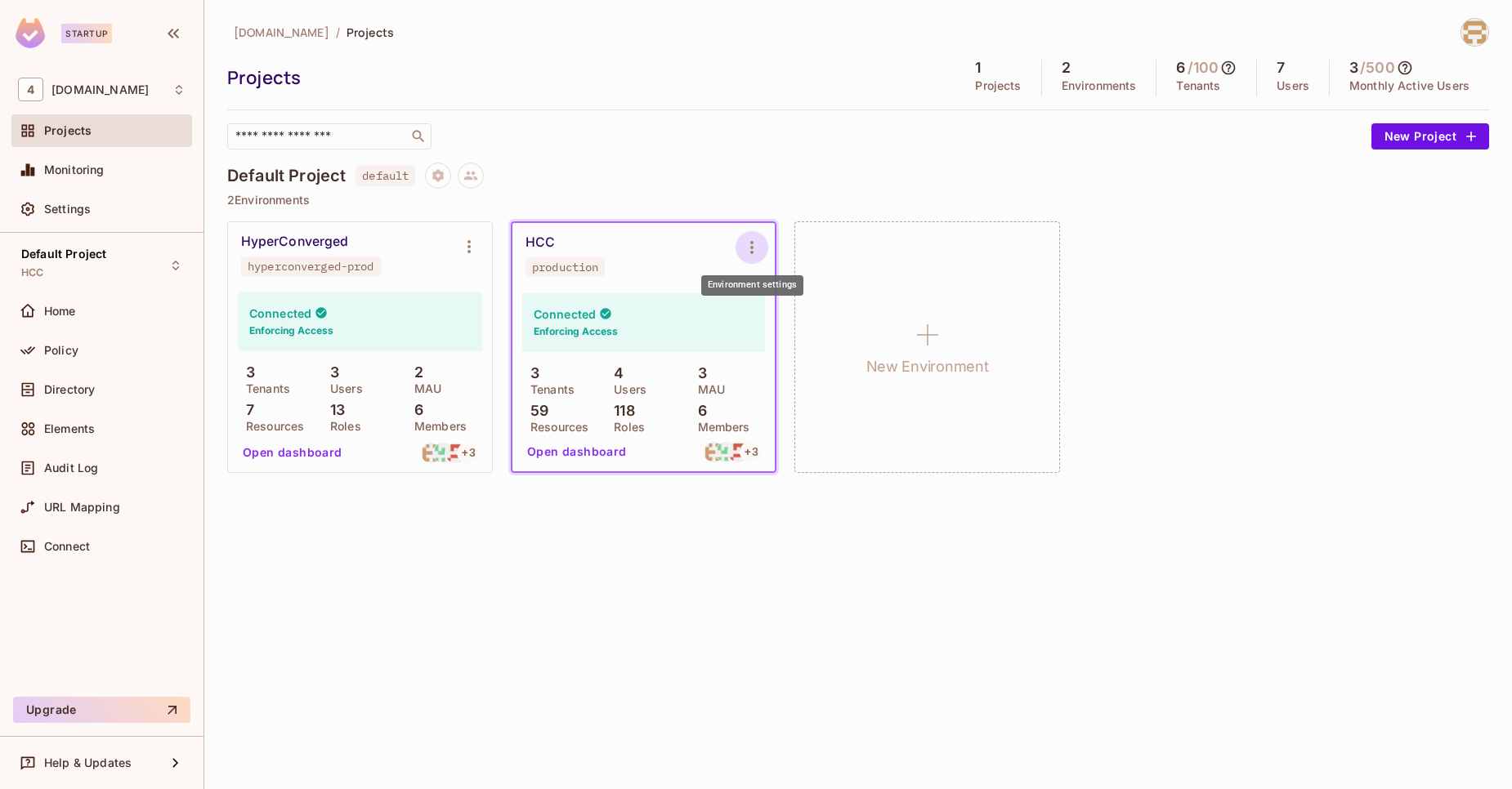
click at [763, 234] on button "Environment settings" at bounding box center [751, 247] width 33 height 33
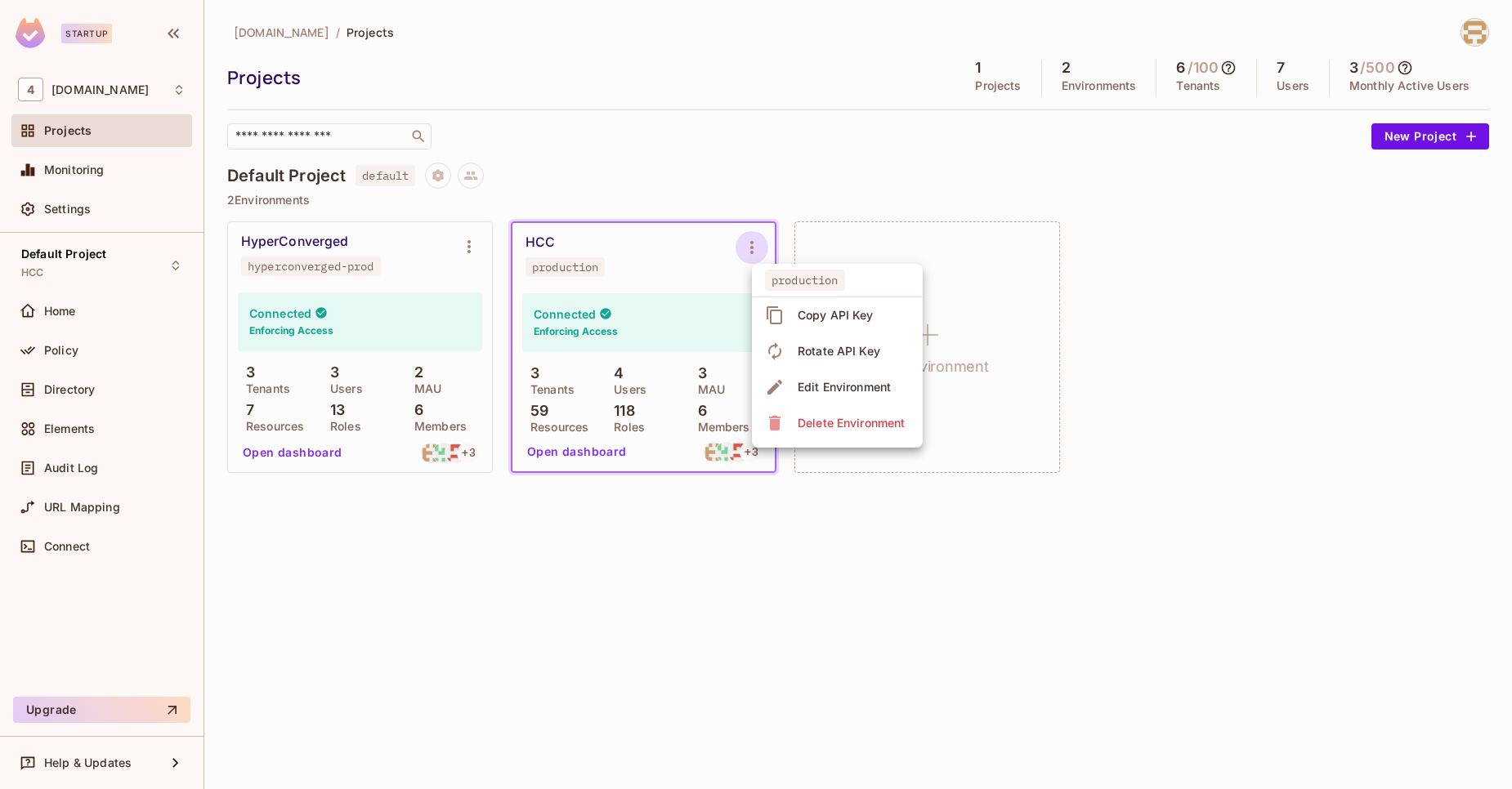
click at [643, 317] on div at bounding box center [756, 394] width 1512 height 789
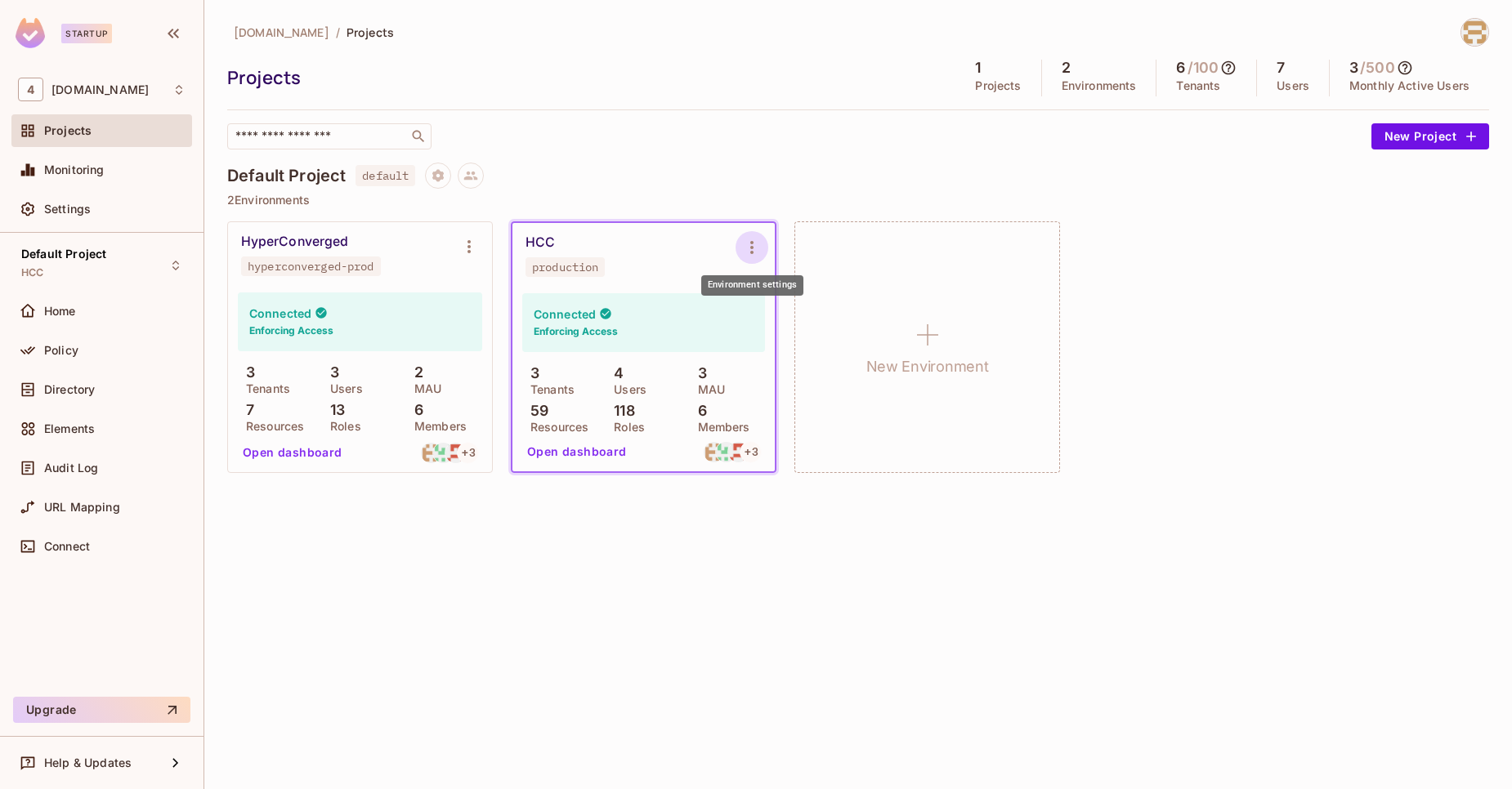
click at [744, 252] on icon "Environment settings" at bounding box center [751, 247] width 20 height 20
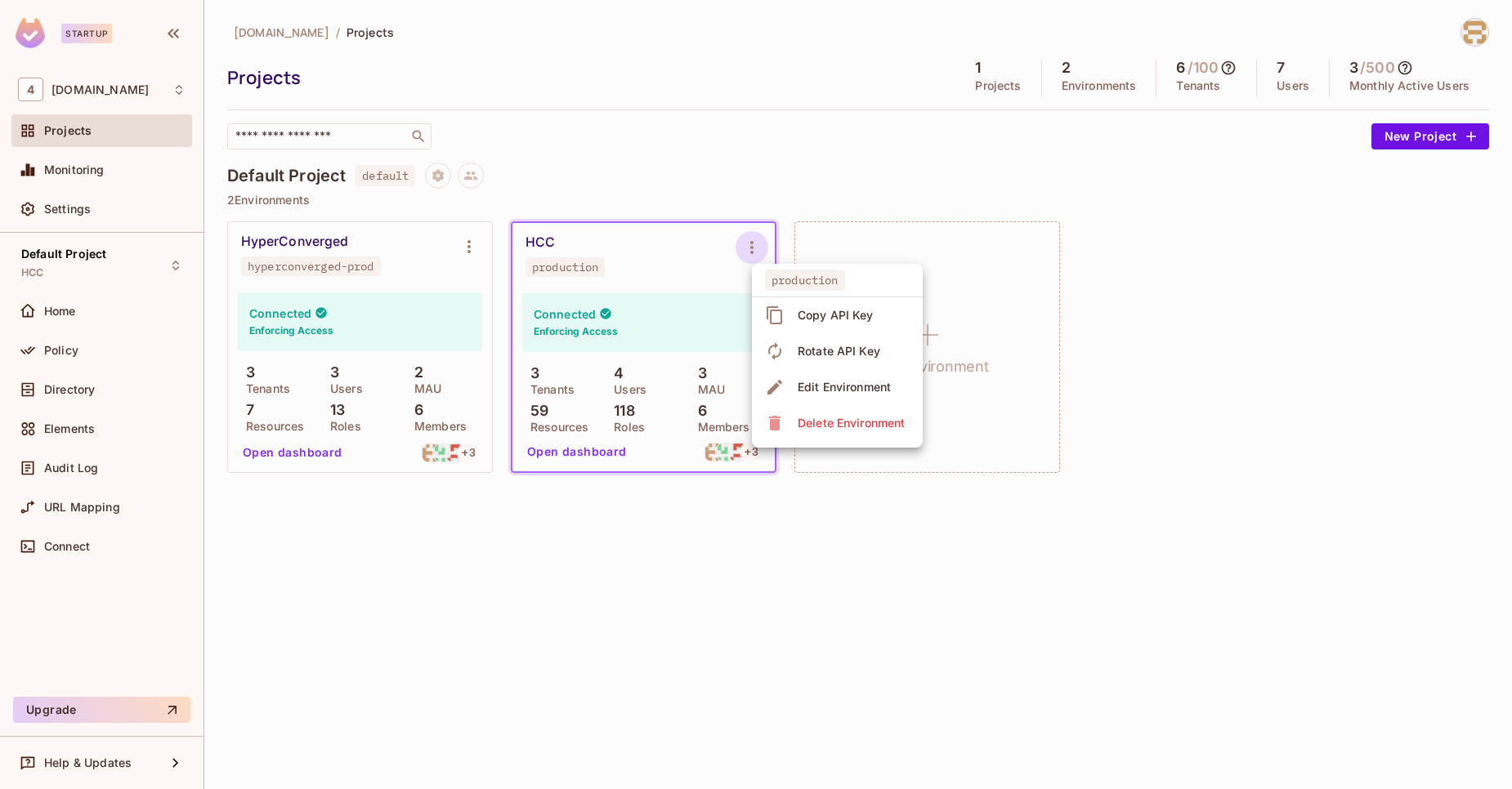
click at [785, 310] on div "Copy API Key" at bounding box center [821, 315] width 113 height 26
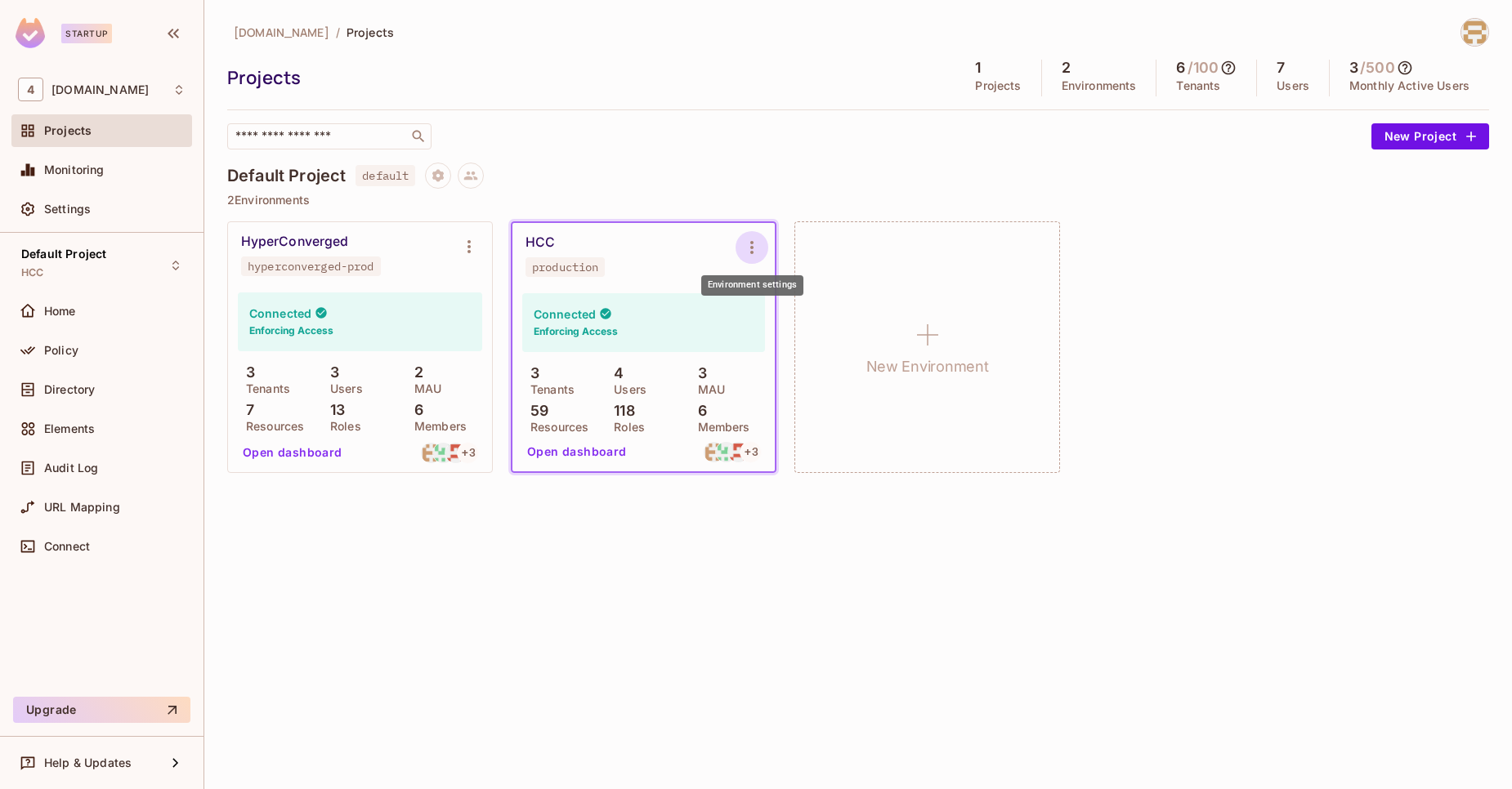
click at [764, 245] on button "Environment settings" at bounding box center [751, 247] width 33 height 33
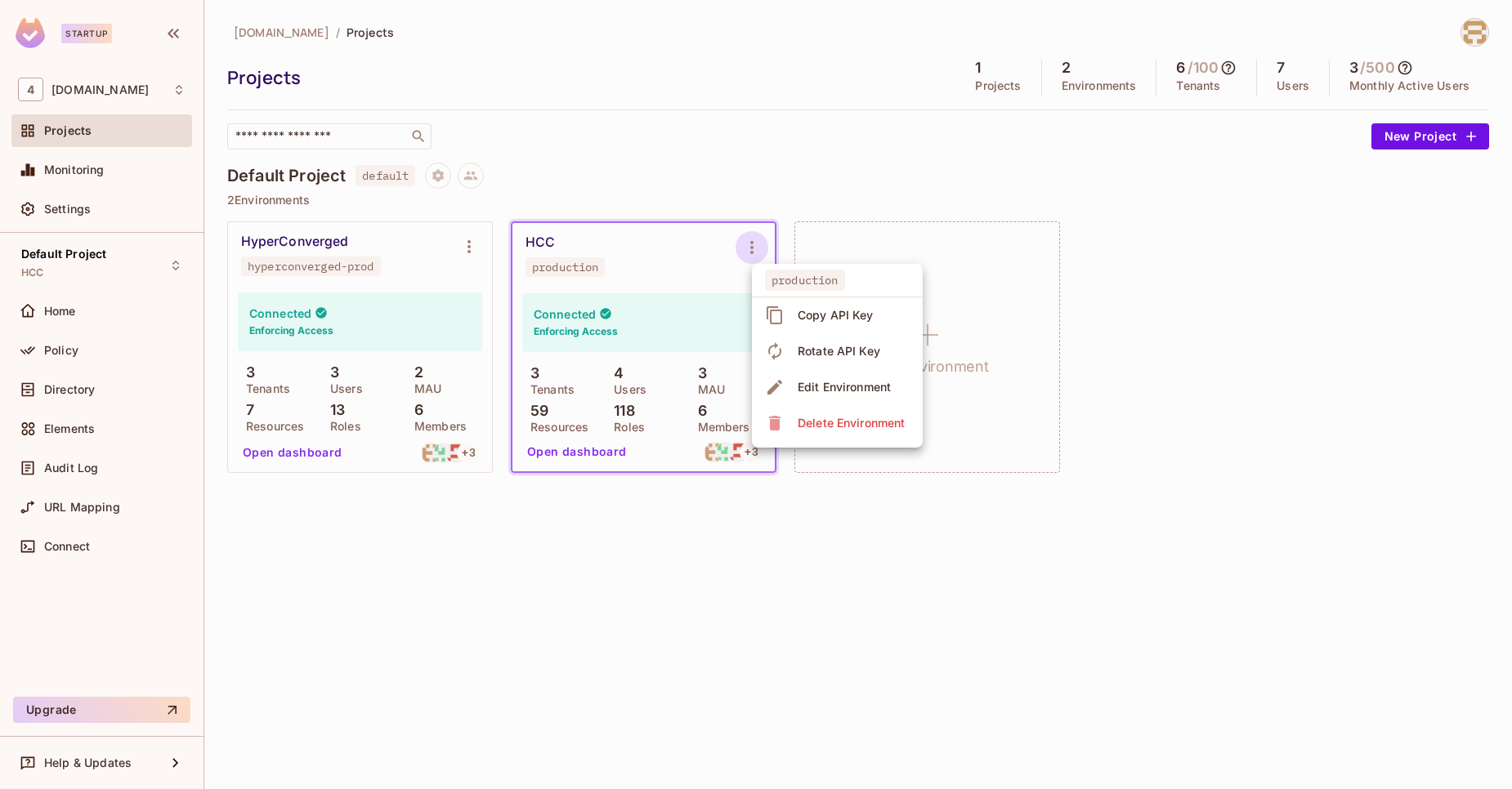
click at [440, 181] on div at bounding box center [756, 394] width 1512 height 789
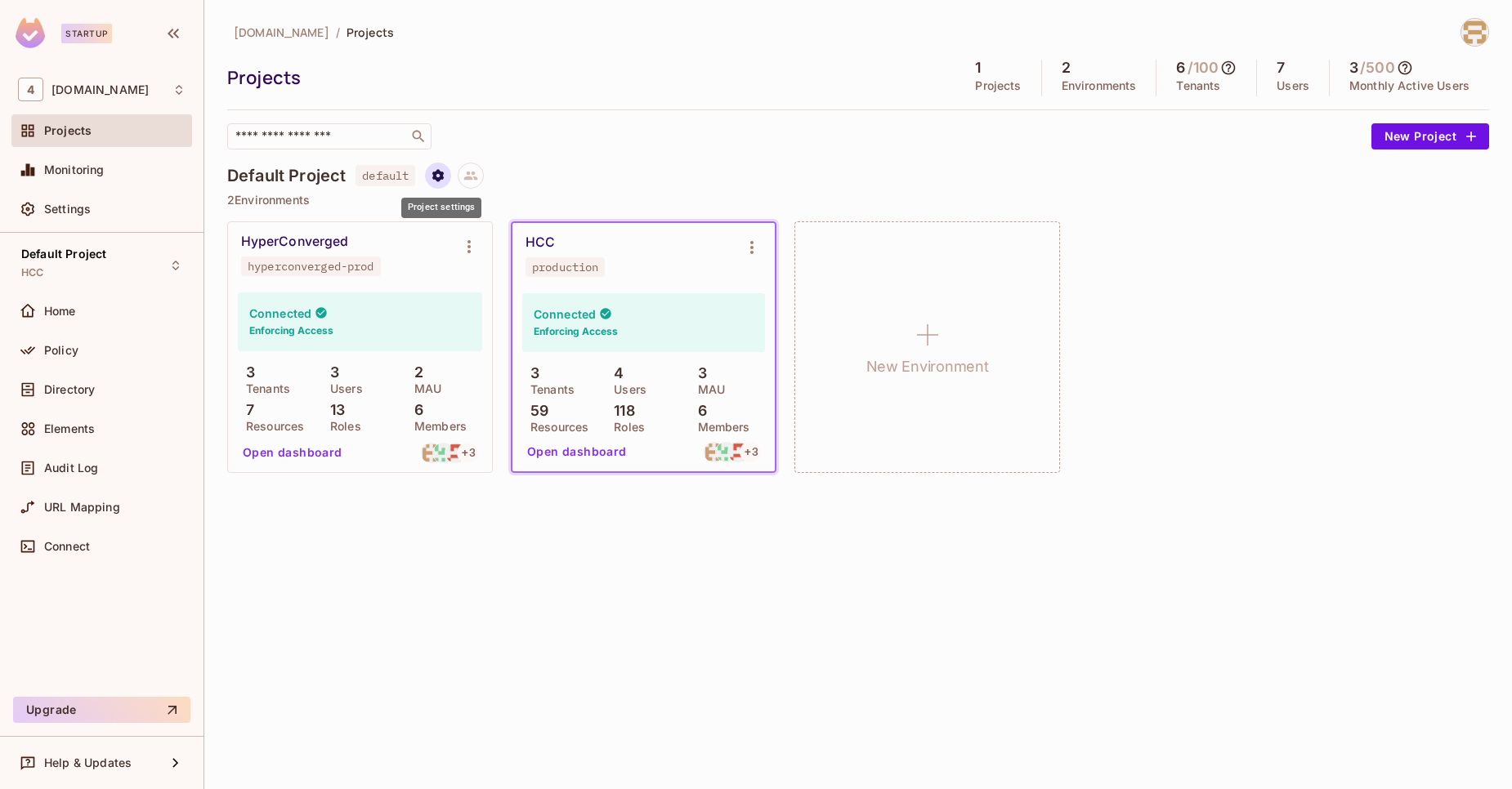
click at [440, 180] on icon "Project settings" at bounding box center [438, 175] width 11 height 12
click at [528, 243] on div "Edit Project" at bounding box center [518, 237] width 64 height 16
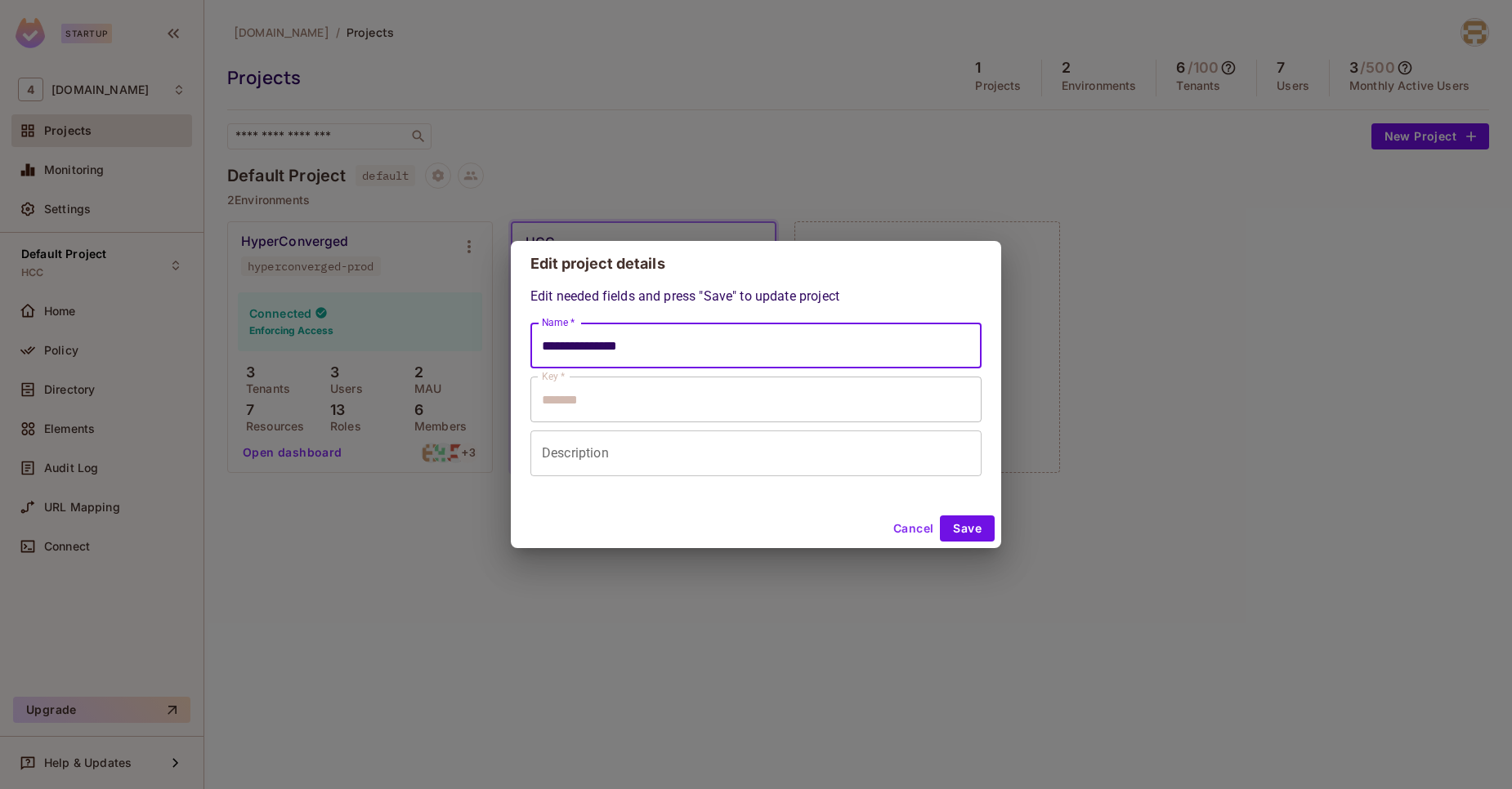
click at [765, 362] on input "**********" at bounding box center [756, 345] width 451 height 45
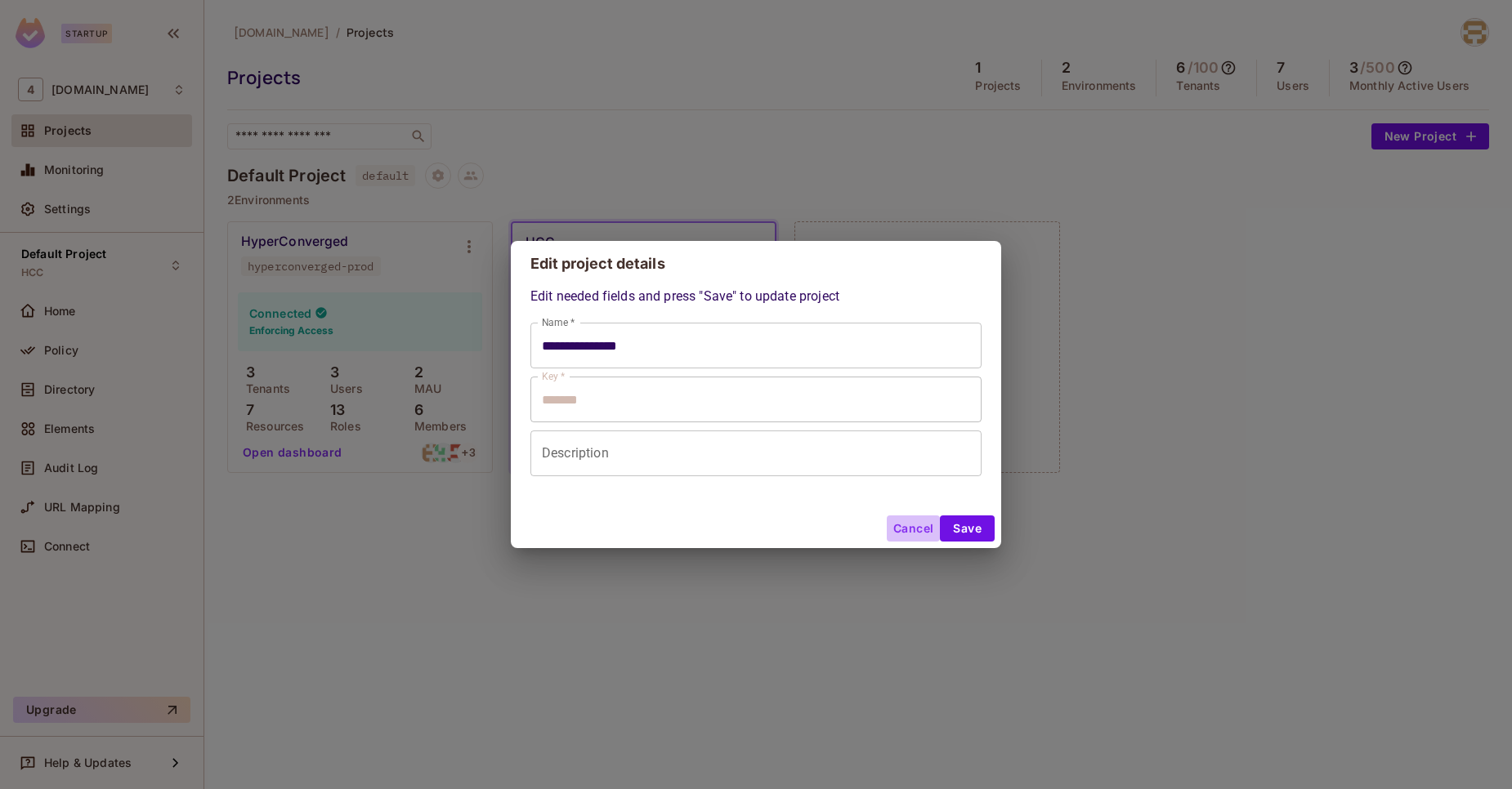
click at [916, 527] on button "Cancel" at bounding box center [913, 529] width 53 height 26
type input "**********"
type input "*******"
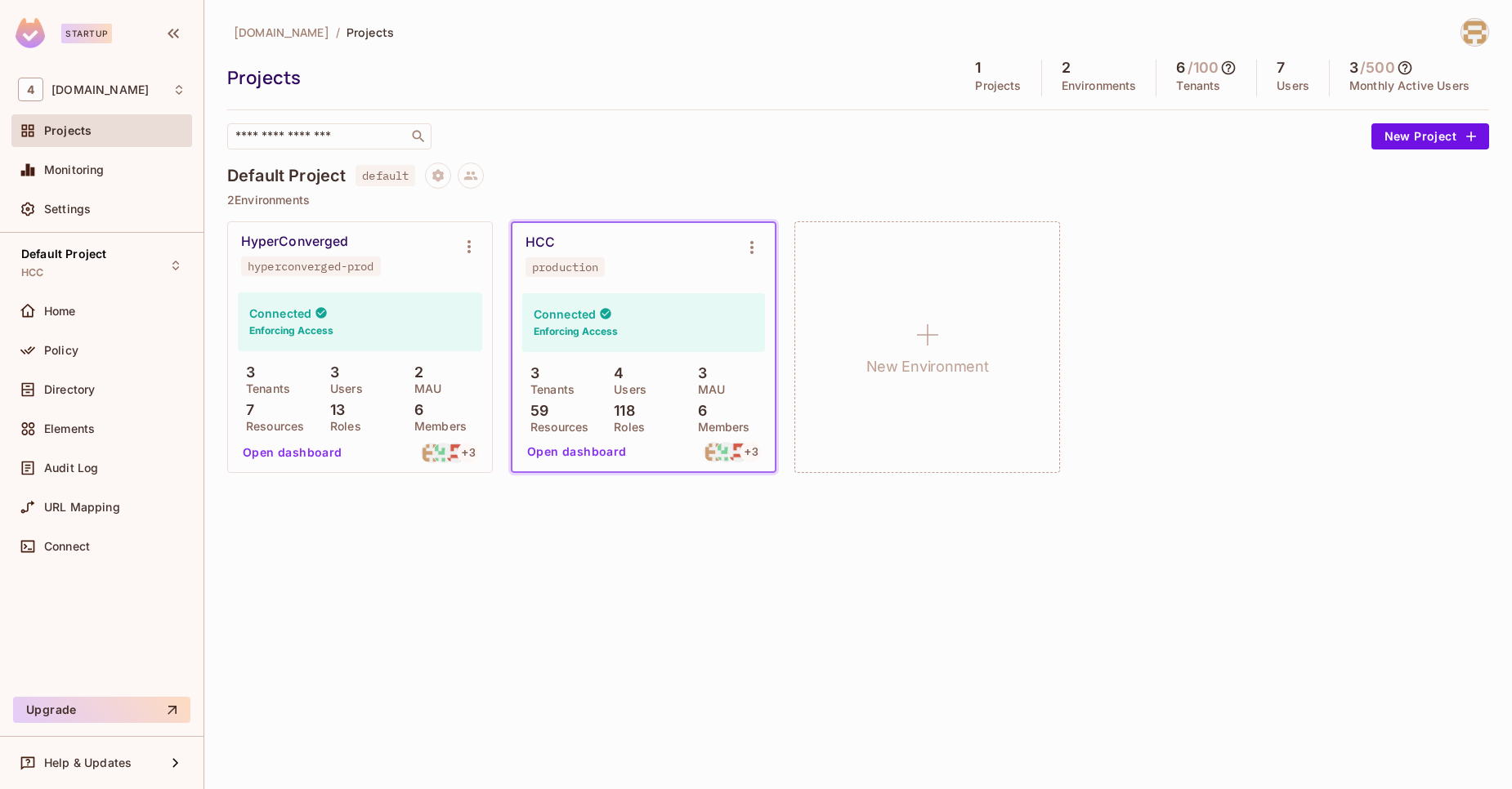
click at [717, 338] on div "Connected Enforcing Access" at bounding box center [643, 323] width 243 height 59
click at [338, 321] on div "Connected Enforcing Access" at bounding box center [360, 322] width 244 height 59
click at [734, 315] on div "Connected Enforcing Access" at bounding box center [643, 323] width 243 height 59
click at [435, 378] on div "2 MAU" at bounding box center [444, 378] width 76 height 29
click at [978, 77] on div "1 Projects" at bounding box center [998, 77] width 86 height 37
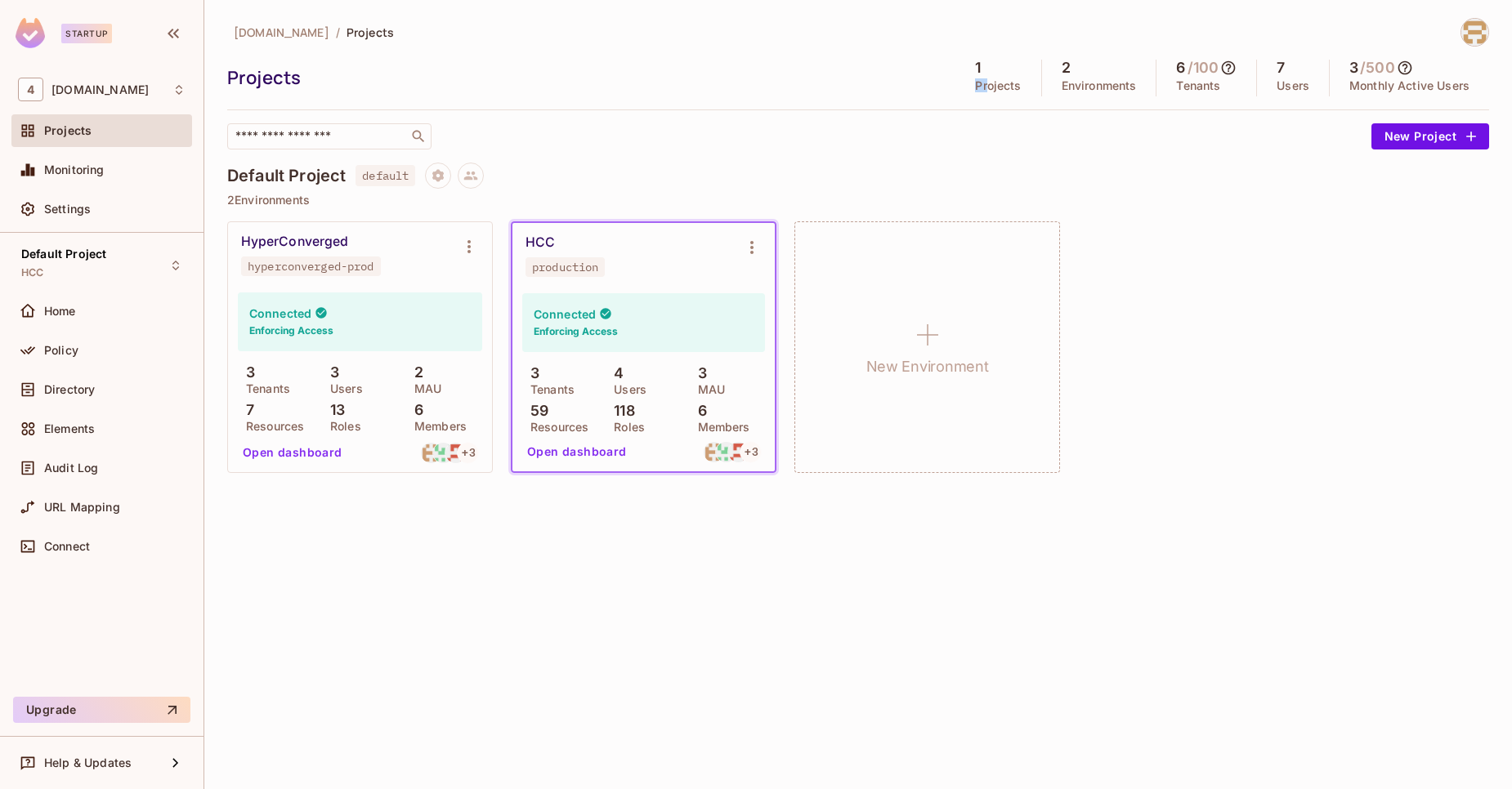
click at [978, 77] on div "1 Projects" at bounding box center [998, 77] width 86 height 37
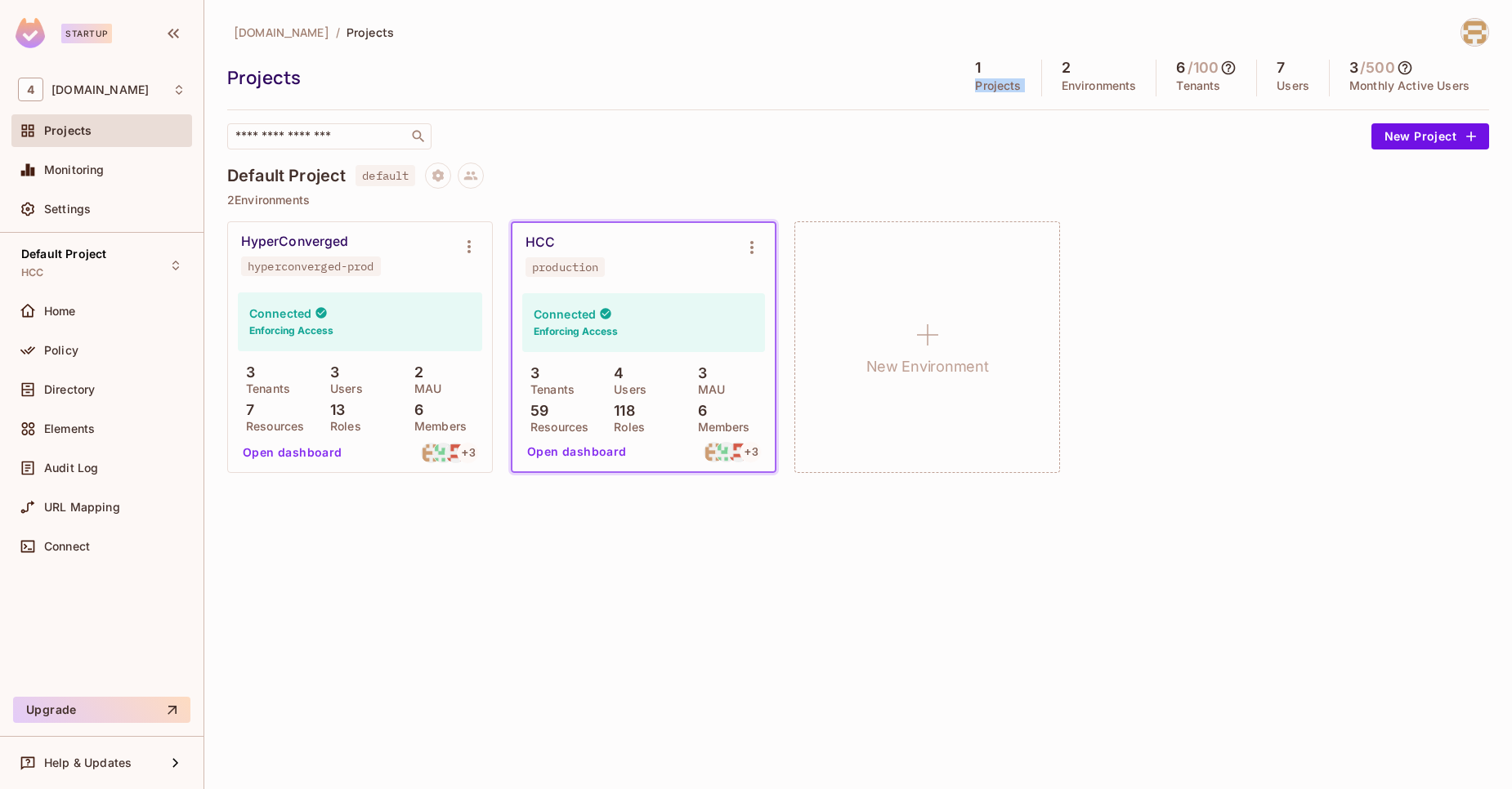
click at [978, 77] on div "1 Projects" at bounding box center [998, 77] width 86 height 37
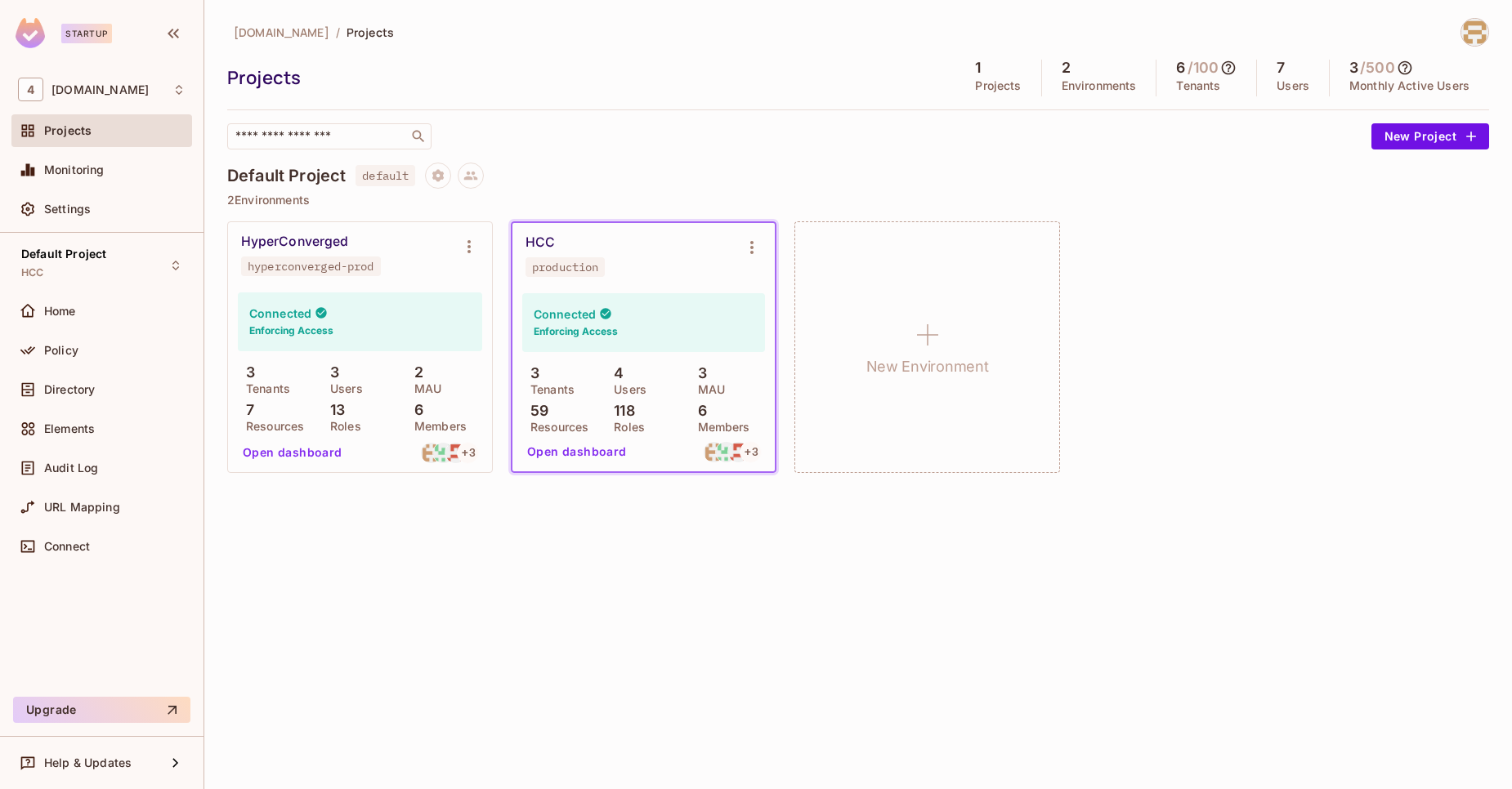
click at [1216, 62] on h5 "/ 100" at bounding box center [1203, 67] width 32 height 16
drag, startPoint x: 1216, startPoint y: 62, endPoint x: 1172, endPoint y: 62, distance: 44.0
click at [1172, 62] on div "6 / 100 Tenants" at bounding box center [1206, 77] width 100 height 37
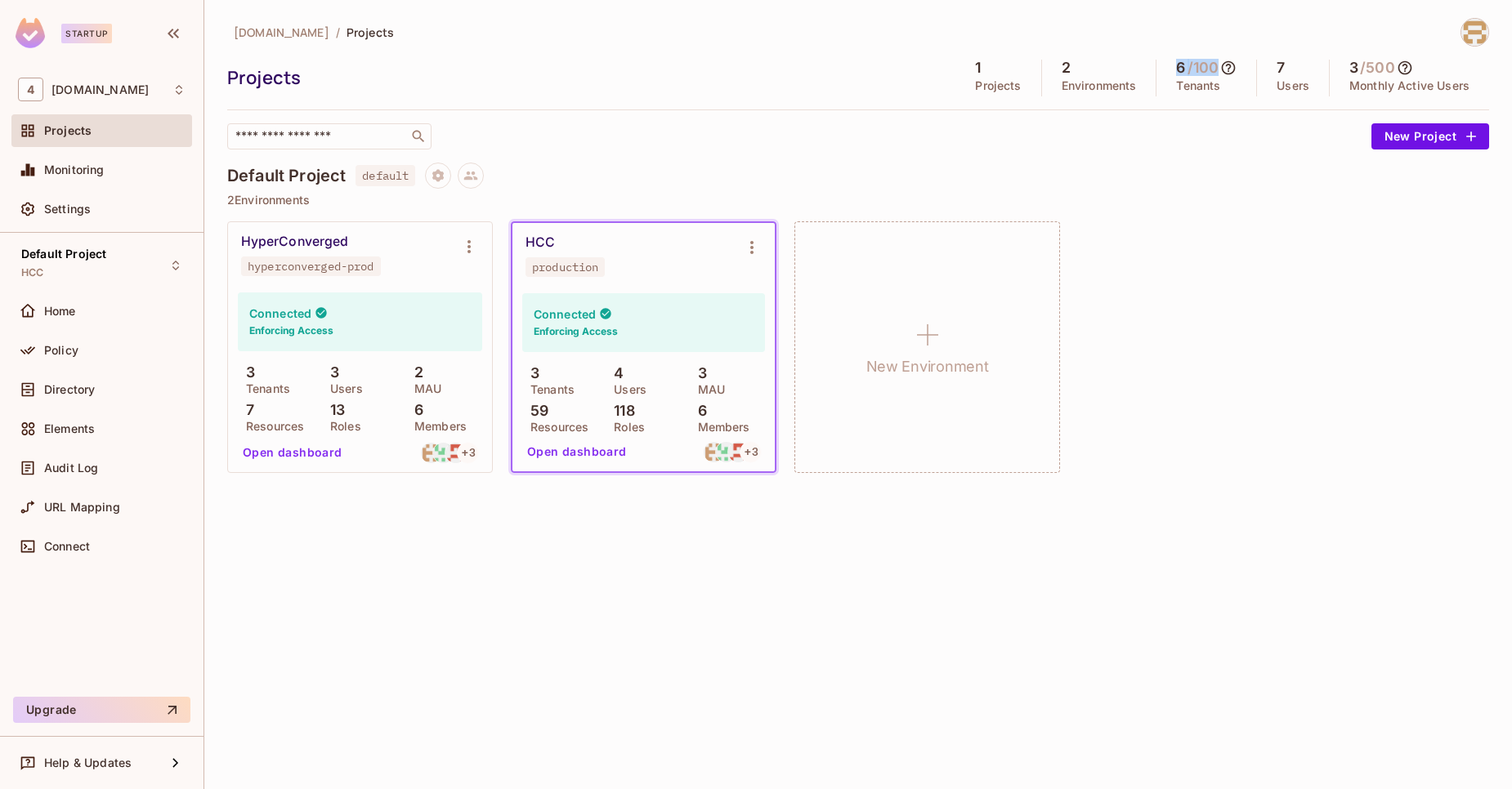
drag, startPoint x: 1172, startPoint y: 62, endPoint x: 1203, endPoint y: 61, distance: 31.0
click at [1203, 61] on div "6 / 100 Tenants" at bounding box center [1206, 77] width 100 height 37
click at [1203, 61] on h5 "/ 100" at bounding box center [1203, 67] width 32 height 16
